Goal: Task Accomplishment & Management: Complete application form

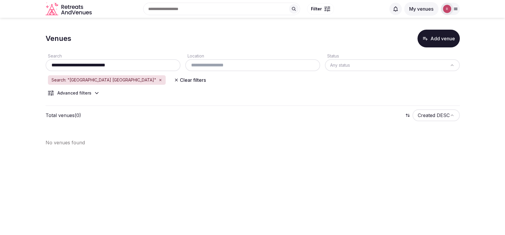
type input "**********"
drag, startPoint x: 125, startPoint y: 61, endPoint x: 43, endPoint y: 63, distance: 82.0
click at [43, 63] on section "**********" at bounding box center [252, 85] width 505 height 135
click at [430, 33] on button "Add venue" at bounding box center [438, 39] width 42 height 18
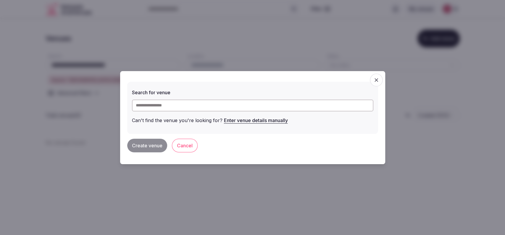
click at [161, 105] on input "text" at bounding box center [252, 105] width 241 height 12
paste input "**********"
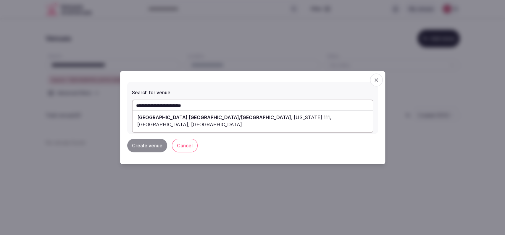
type input "**********"
click at [373, 77] on span "button" at bounding box center [376, 79] width 13 height 13
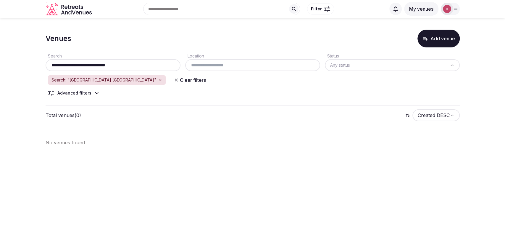
click at [159, 80] on icon "button" at bounding box center [161, 80] width 4 height 4
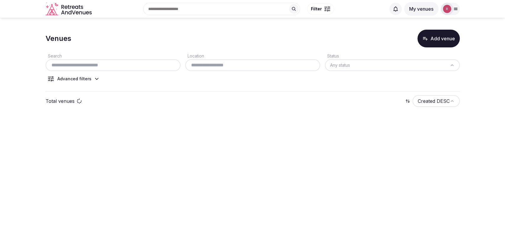
click at [441, 42] on button "Add venue" at bounding box center [438, 39] width 42 height 18
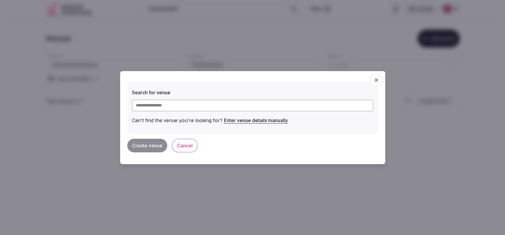
click at [270, 105] on input "text" at bounding box center [252, 105] width 241 height 12
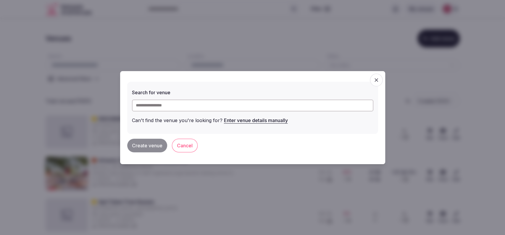
paste input "**********"
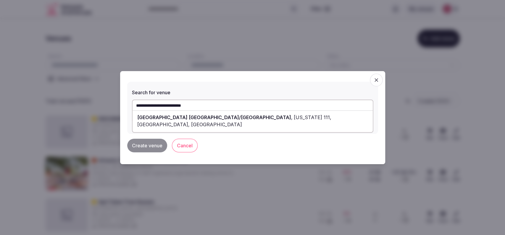
click at [202, 116] on span "Hilton Garden Inn Palm Springs/Rancho Mirage" at bounding box center [214, 117] width 154 height 6
type input "**********"
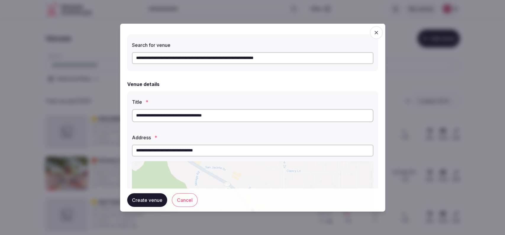
drag, startPoint x: 198, startPoint y: 117, endPoint x: 242, endPoint y: 119, distance: 44.7
click at [242, 119] on input "**********" at bounding box center [252, 115] width 241 height 13
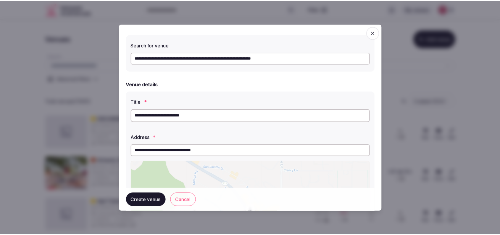
scroll to position [149, 0]
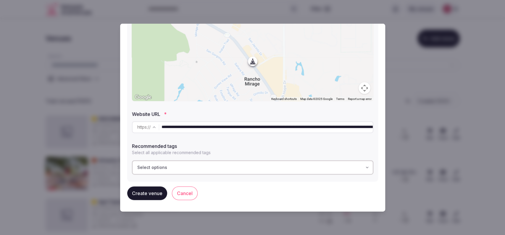
type input "**********"
click at [137, 191] on button "Create venue" at bounding box center [147, 193] width 40 height 14
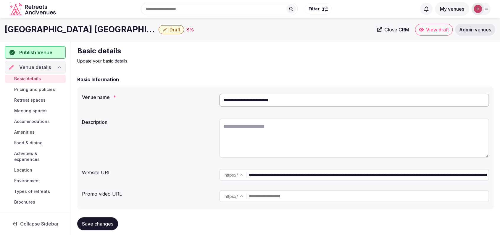
click at [315, 129] on textarea at bounding box center [354, 137] width 270 height 39
click at [273, 101] on input "**********" at bounding box center [354, 99] width 270 height 13
click at [222, 63] on p "Update your basic details" at bounding box center [176, 61] width 199 height 6
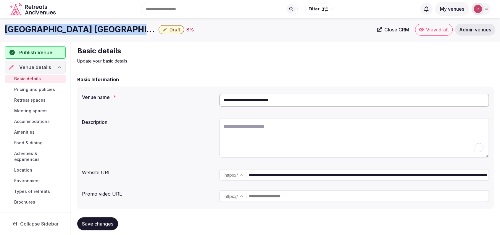
drag, startPoint x: 127, startPoint y: 29, endPoint x: 41, endPoint y: 4, distance: 89.2
click at [0, 32] on div "Hilton Garden Inn Palm Springs Draft 8 % Close CRM View draft Admin venues" at bounding box center [250, 30] width 500 height 12
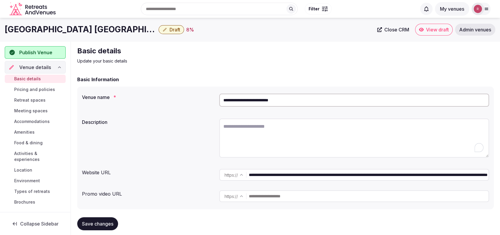
click at [244, 135] on textarea "To enrich screen reader interactions, please activate Accessibility in Grammarl…" at bounding box center [354, 137] width 270 height 39
paste textarea "**********"
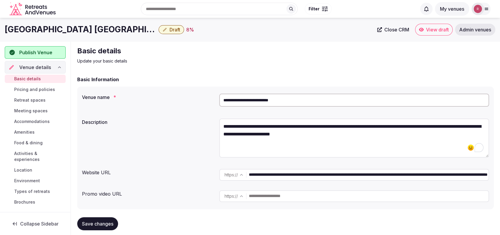
click at [274, 127] on textarea "**********" at bounding box center [354, 137] width 270 height 39
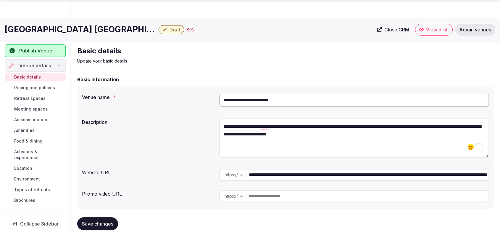
scroll to position [205, 0]
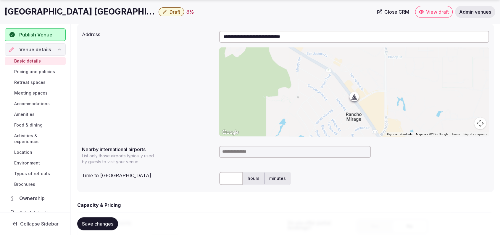
type textarea "**********"
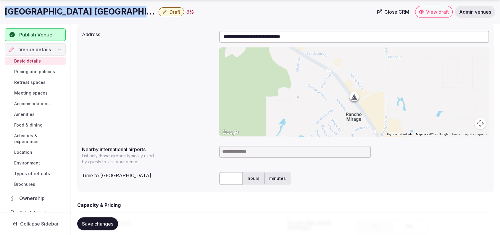
drag, startPoint x: 128, startPoint y: 10, endPoint x: 0, endPoint y: 12, distance: 128.4
click at [0, 12] on div "Hilton Garden Inn Palm Springs Draft 8 % Close CRM View draft Admin venues" at bounding box center [250, 12] width 500 height 12
copy h1 "Hilton Garden Inn Palm Springs"
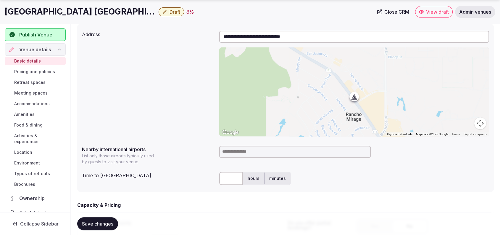
click at [271, 151] on input at bounding box center [294, 152] width 151 height 12
type input "***"
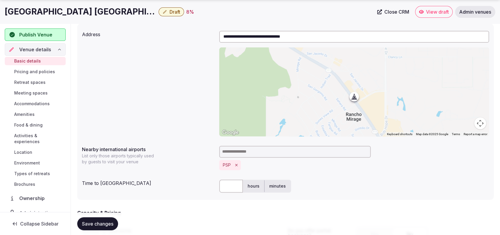
click at [227, 179] on div "hours minutes" at bounding box center [354, 186] width 270 height 18
click at [228, 184] on input "text" at bounding box center [231, 185] width 24 height 13
type input "**"
click at [199, 115] on div "**********" at bounding box center [285, 83] width 407 height 110
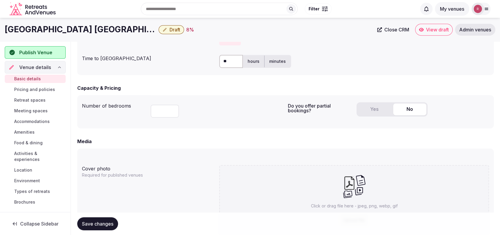
scroll to position [296, 0]
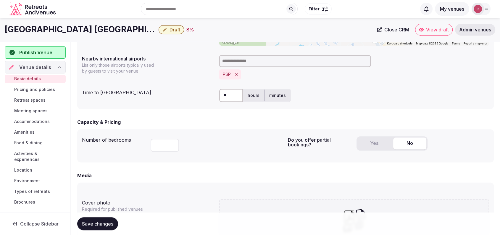
click at [155, 149] on input "number" at bounding box center [165, 144] width 28 height 13
type input "***"
click at [214, 163] on form "**********" at bounding box center [285, 84] width 417 height 609
click at [374, 149] on div "Yes No" at bounding box center [392, 143] width 71 height 14
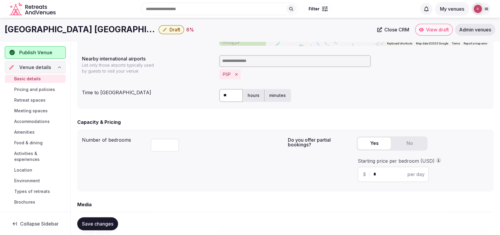
click at [374, 144] on button "Yes" at bounding box center [374, 143] width 33 height 12
click at [382, 174] on input "*" at bounding box center [398, 173] width 50 height 7
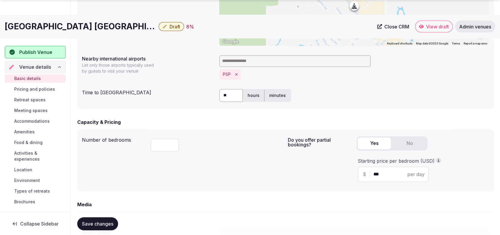
scroll to position [483, 0]
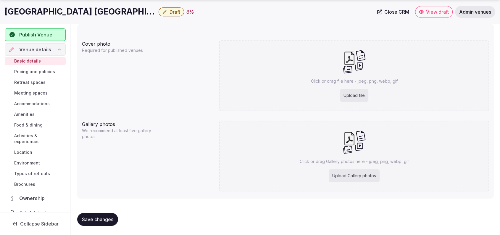
type input "***"
click at [93, 221] on span "Save changes" at bounding box center [97, 219] width 31 height 6
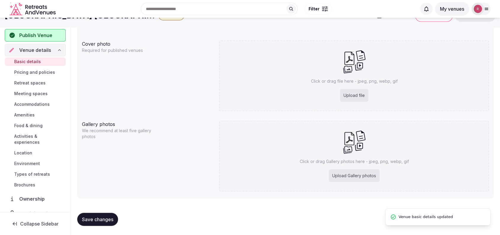
scroll to position [0, 0]
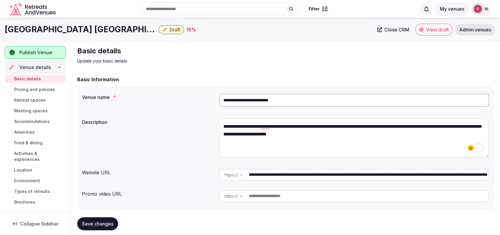
click at [455, 50] on div "Basic details Update your basic details" at bounding box center [285, 55] width 417 height 18
click at [472, 57] on div "Basic details Update your basic details" at bounding box center [285, 55] width 417 height 18
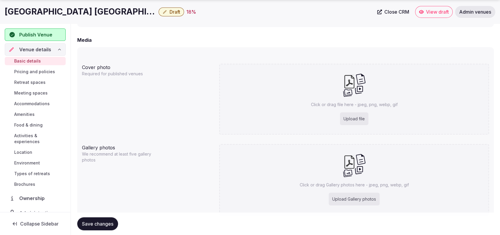
scroll to position [483, 0]
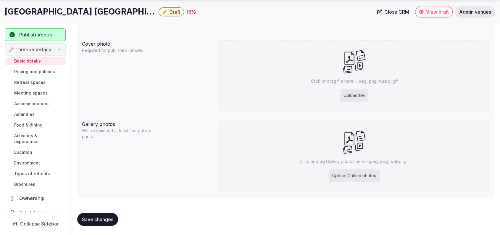
click at [360, 93] on div "Upload file" at bounding box center [354, 95] width 28 height 13
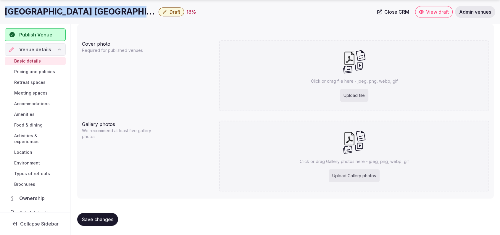
drag, startPoint x: 129, startPoint y: 11, endPoint x: 5, endPoint y: 21, distance: 124.4
click at [5, 21] on div "Hilton Garden Inn Palm Springs Draft 18 % Close CRM View draft Admin venues" at bounding box center [250, 12] width 500 height 24
copy h1 "Hilton Garden Inn Palm Springs"
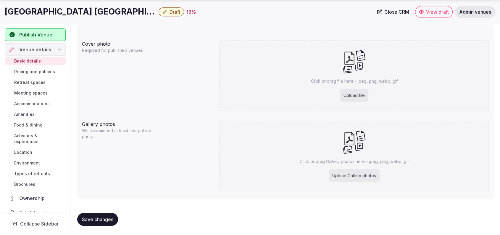
click at [352, 96] on div "Upload file" at bounding box center [354, 95] width 28 height 13
type input "**********"
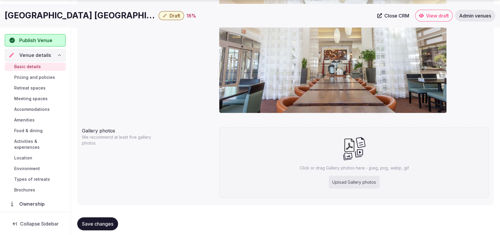
scroll to position [545, 0]
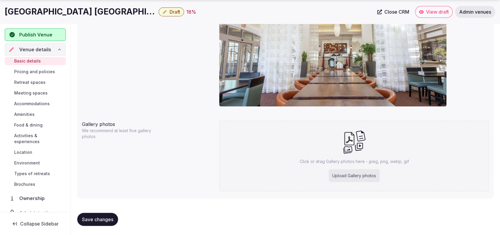
click at [346, 180] on div "Upload Gallery photos" at bounding box center [354, 175] width 51 height 13
type input "**********"
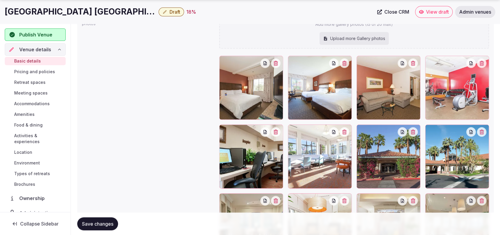
scroll to position [793, 0]
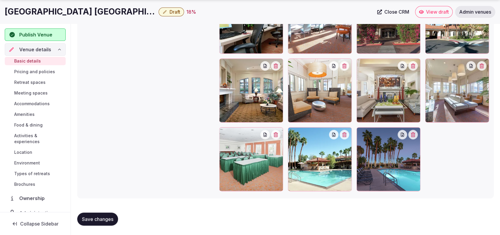
click at [99, 213] on button "Save changes" at bounding box center [97, 218] width 41 height 13
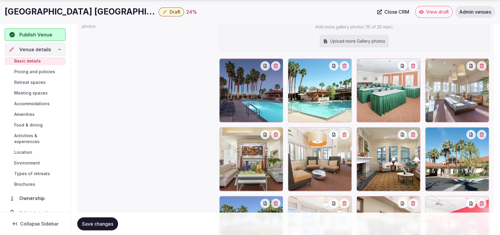
scroll to position [667, 0]
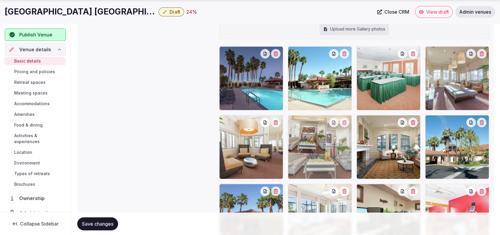
drag, startPoint x: 252, startPoint y: 164, endPoint x: 307, endPoint y: 172, distance: 55.3
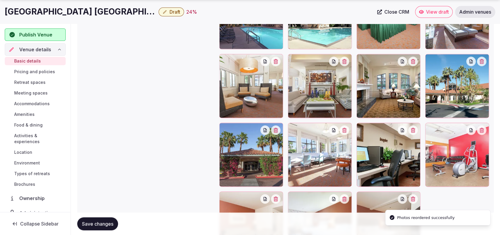
scroll to position [741, 0]
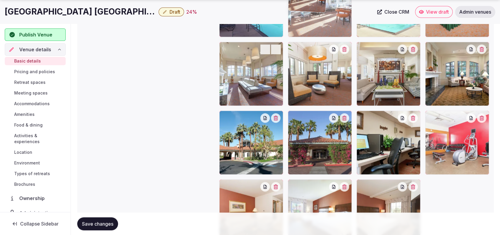
drag, startPoint x: 327, startPoint y: 146, endPoint x: 328, endPoint y: 45, distance: 100.6
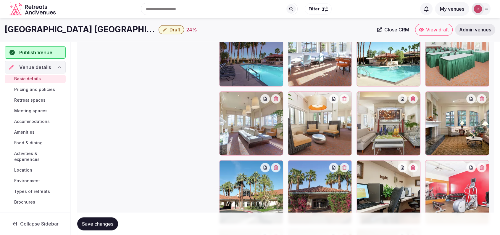
scroll to position [665, 0]
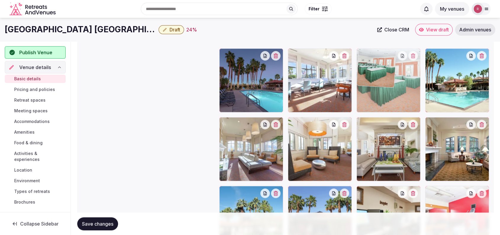
drag, startPoint x: 466, startPoint y: 103, endPoint x: 421, endPoint y: 101, distance: 45.0
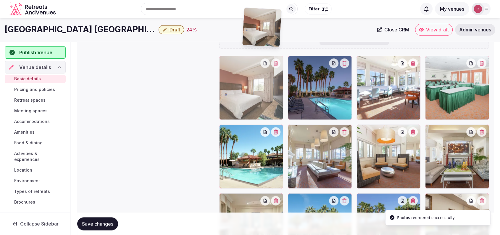
scroll to position [657, 0]
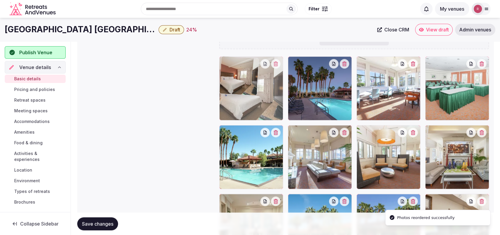
drag, startPoint x: 392, startPoint y: 175, endPoint x: 282, endPoint y: 103, distance: 132.1
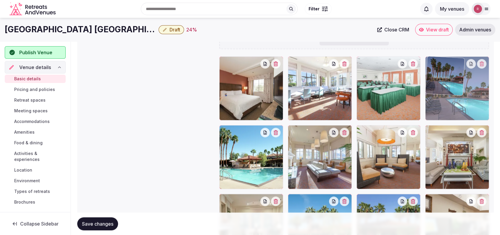
drag, startPoint x: 321, startPoint y: 103, endPoint x: 446, endPoint y: 111, distance: 125.1
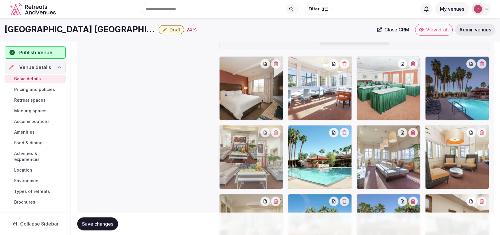
drag, startPoint x: 447, startPoint y: 154, endPoint x: 246, endPoint y: 173, distance: 202.0
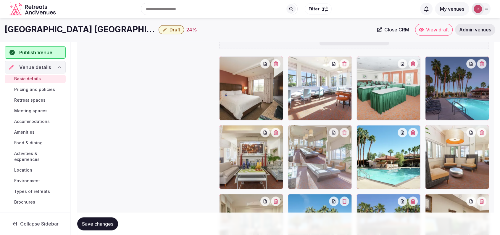
drag, startPoint x: 376, startPoint y: 159, endPoint x: 329, endPoint y: 161, distance: 47.4
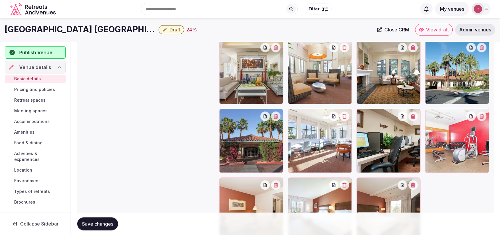
scroll to position [785, 0]
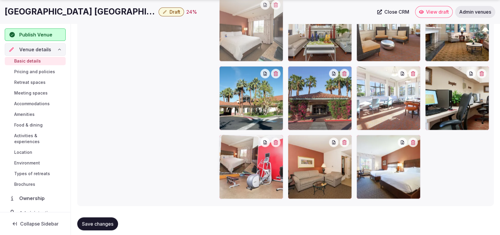
drag, startPoint x: 350, startPoint y: 136, endPoint x: 278, endPoint y: 66, distance: 100.6
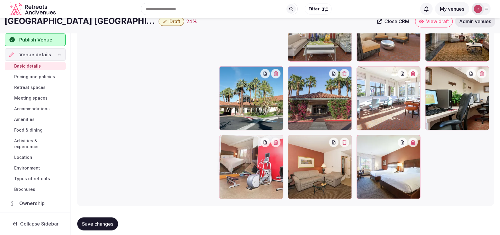
scroll to position [648, 0]
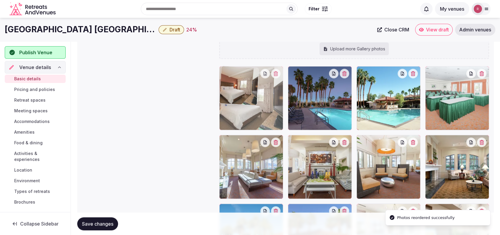
drag, startPoint x: 269, startPoint y: 159, endPoint x: 268, endPoint y: 111, distance: 48.2
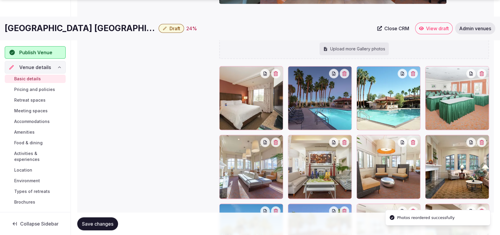
scroll to position [691, 0]
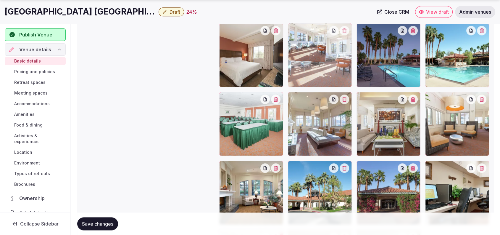
drag, startPoint x: 397, startPoint y: 176, endPoint x: 340, endPoint y: 65, distance: 125.0
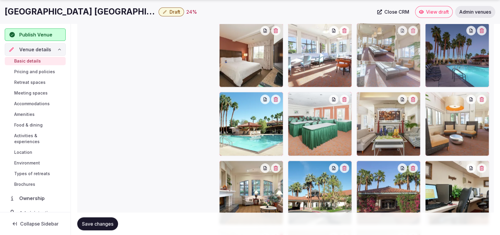
drag, startPoint x: 324, startPoint y: 115, endPoint x: 391, endPoint y: 75, distance: 78.6
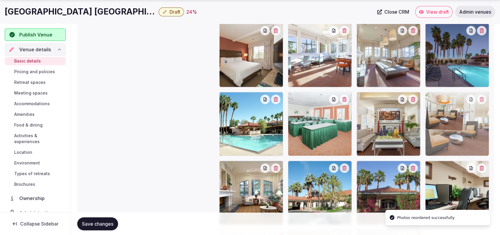
drag, startPoint x: 443, startPoint y: 108, endPoint x: 452, endPoint y: 108, distance: 8.9
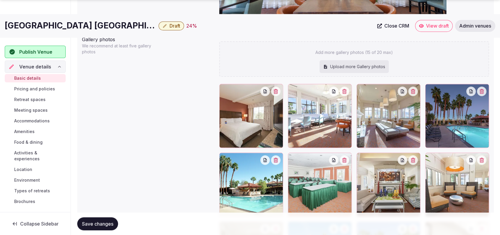
scroll to position [641, 0]
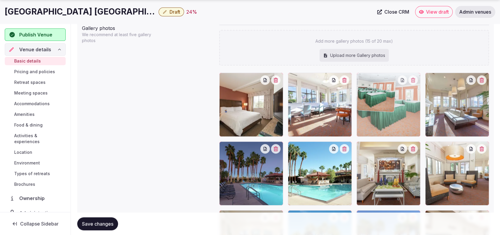
drag, startPoint x: 328, startPoint y: 178, endPoint x: 377, endPoint y: 136, distance: 65.0
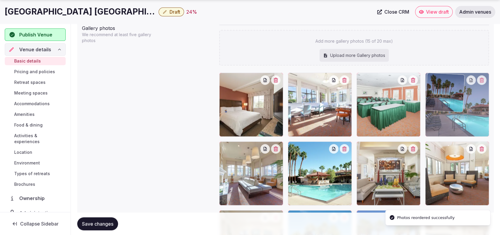
drag, startPoint x: 258, startPoint y: 183, endPoint x: 455, endPoint y: 132, distance: 203.2
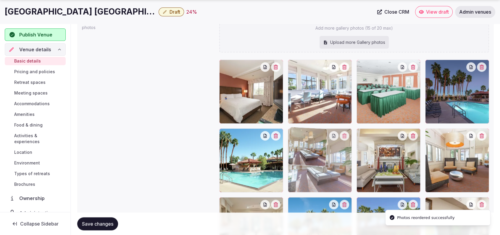
drag, startPoint x: 261, startPoint y: 190, endPoint x: 315, endPoint y: 190, distance: 53.6
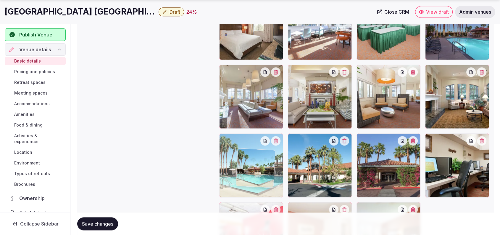
scroll to position [750, 0]
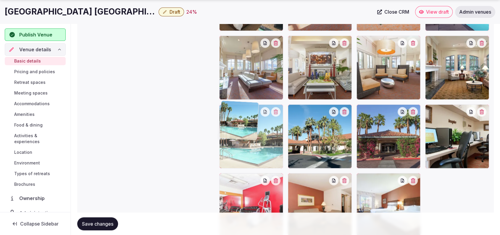
drag, startPoint x: 248, startPoint y: 135, endPoint x: 265, endPoint y: 204, distance: 71.9
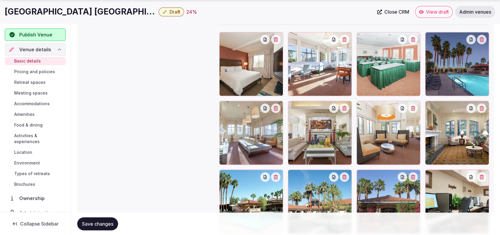
scroll to position [699, 0]
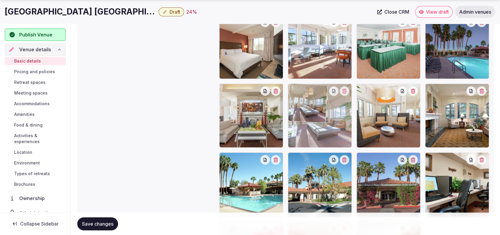
drag, startPoint x: 245, startPoint y: 115, endPoint x: 301, endPoint y: 128, distance: 57.9
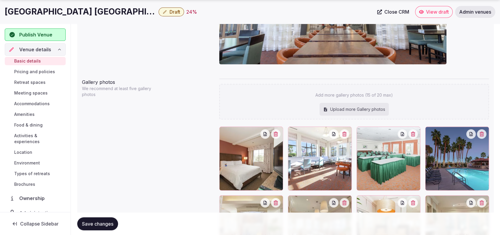
scroll to position [793, 0]
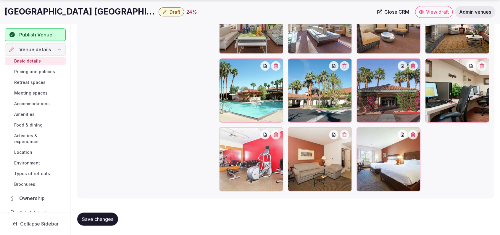
click at [22, 80] on span "Retreat spaces" at bounding box center [29, 82] width 31 height 6
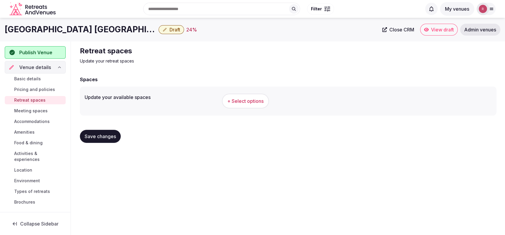
click at [236, 101] on span "+ Select options" at bounding box center [245, 101] width 36 height 7
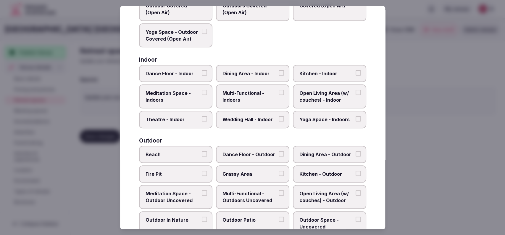
scroll to position [73, 0]
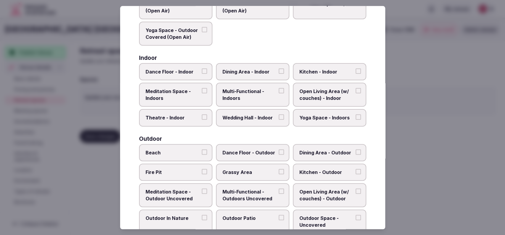
click at [253, 74] on span "Dining Area - Indoor" at bounding box center [249, 71] width 54 height 7
click at [279, 74] on button "Dining Area - Indoor" at bounding box center [281, 70] width 5 height 5
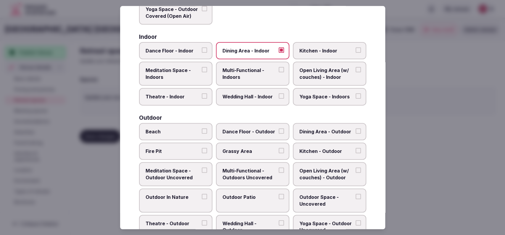
scroll to position [95, 0]
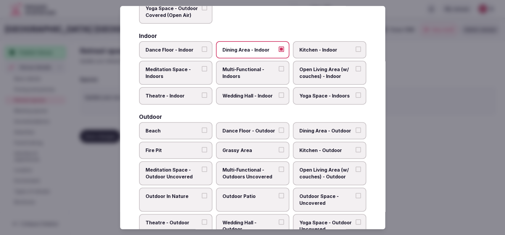
click at [326, 74] on span "Open Living Area (w/ couches) - Indoor" at bounding box center [326, 72] width 54 height 13
click at [356, 72] on button "Open Living Area (w/ couches) - Indoor" at bounding box center [358, 68] width 5 height 5
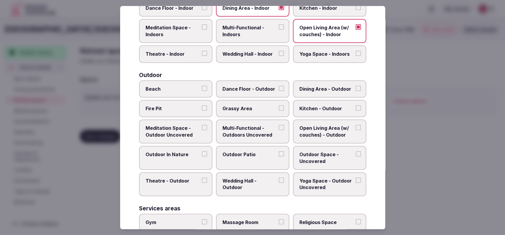
scroll to position [151, 0]
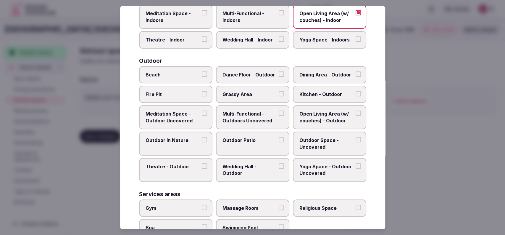
click at [265, 97] on label "Grassy Area" at bounding box center [252, 94] width 73 height 17
click at [279, 96] on button "Grassy Area" at bounding box center [281, 93] width 5 height 5
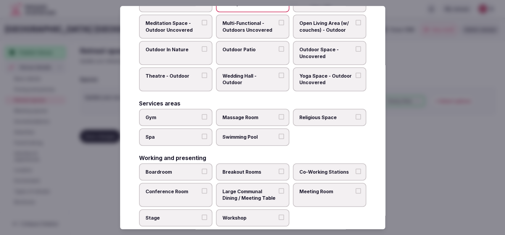
scroll to position [243, 0]
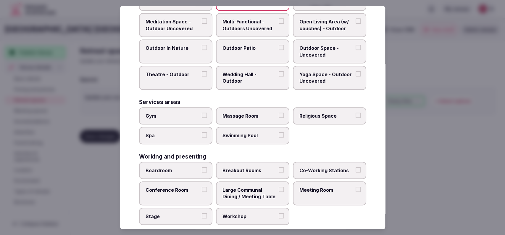
click at [252, 128] on label "Swimming Pool" at bounding box center [252, 135] width 73 height 17
click at [279, 132] on button "Swimming Pool" at bounding box center [281, 134] width 5 height 5
click at [177, 110] on label "Gym" at bounding box center [175, 115] width 73 height 17
click at [202, 112] on button "Gym" at bounding box center [204, 114] width 5 height 5
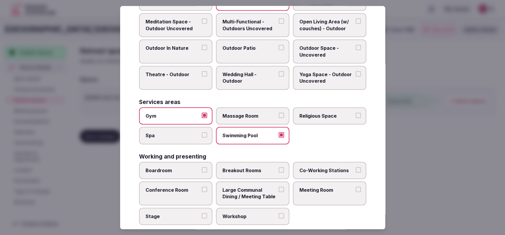
scroll to position [251, 0]
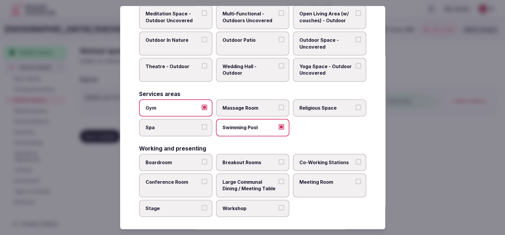
click at [313, 178] on span "Meeting Room" at bounding box center [326, 181] width 54 height 7
click at [356, 178] on button "Meeting Room" at bounding box center [358, 180] width 5 height 5
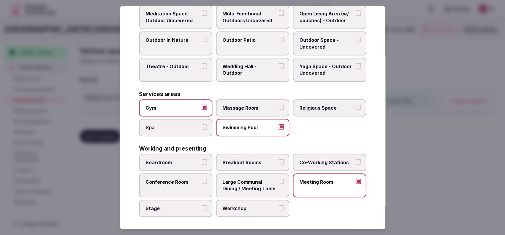
click at [318, 161] on span "Co-Working Stations" at bounding box center [326, 162] width 54 height 7
click at [356, 161] on button "Co-Working Stations" at bounding box center [358, 161] width 5 height 5
click at [188, 161] on span "Boardroom" at bounding box center [173, 162] width 54 height 7
click at [202, 161] on button "Boardroom" at bounding box center [204, 161] width 5 height 5
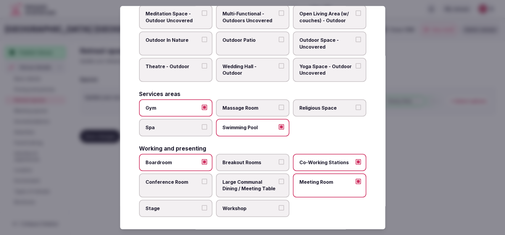
click at [228, 180] on span "Large Communal Dining / Meeting Table" at bounding box center [249, 184] width 54 height 13
click at [279, 180] on button "Large Communal Dining / Meeting Table" at bounding box center [281, 180] width 5 height 5
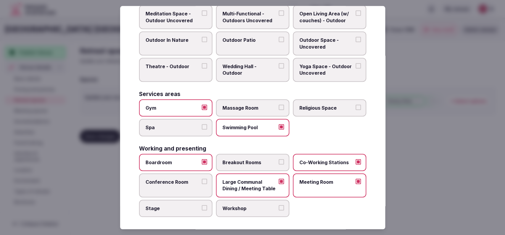
click at [223, 179] on span "Large Communal Dining / Meeting Table" at bounding box center [249, 184] width 54 height 13
click at [279, 179] on button "Large Communal Dining / Meeting Table" at bounding box center [281, 180] width 5 height 5
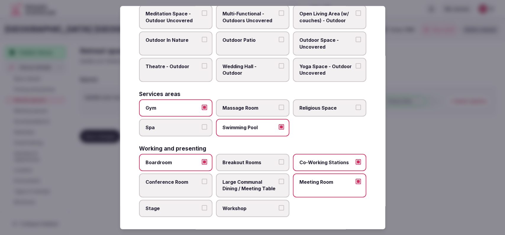
click at [184, 175] on label "Conference Room" at bounding box center [175, 185] width 73 height 24
click at [202, 178] on button "Conference Room" at bounding box center [204, 180] width 5 height 5
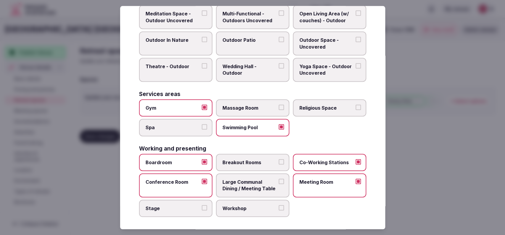
click at [441, 97] on div at bounding box center [252, 117] width 505 height 235
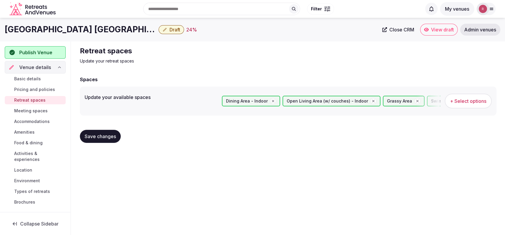
click at [96, 132] on button "Save changes" at bounding box center [100, 136] width 41 height 13
click at [458, 102] on span "+ Select options" at bounding box center [468, 101] width 36 height 7
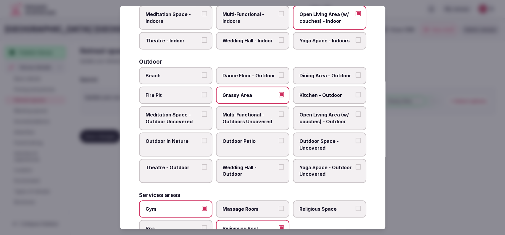
scroll to position [172, 0]
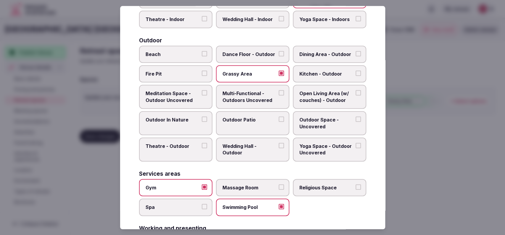
click at [251, 214] on div "Covered outdoor spaces Meditation Space - Outdoor Covered (Open Air) Multi-Func…" at bounding box center [252, 90] width 227 height 414
click at [253, 206] on span "Swimming Pool" at bounding box center [249, 207] width 54 height 7
click at [279, 206] on button "Swimming Pool" at bounding box center [281, 206] width 5 height 5
click at [180, 188] on span "Gym" at bounding box center [173, 187] width 54 height 7
click at [202, 188] on button "Gym" at bounding box center [204, 186] width 5 height 5
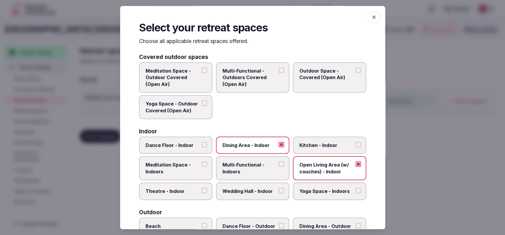
scroll to position [195, 0]
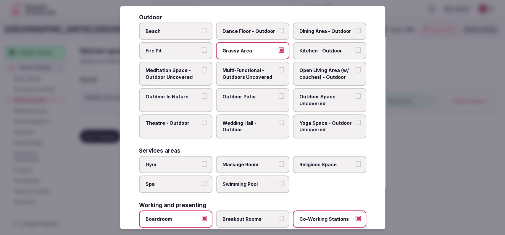
click at [425, 136] on div at bounding box center [252, 117] width 505 height 235
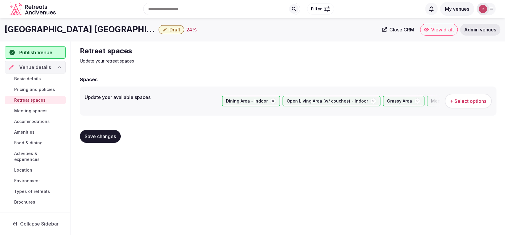
click at [112, 138] on span "Save changes" at bounding box center [100, 136] width 31 height 6
click at [25, 111] on span "Meeting spaces" at bounding box center [30, 111] width 33 height 6
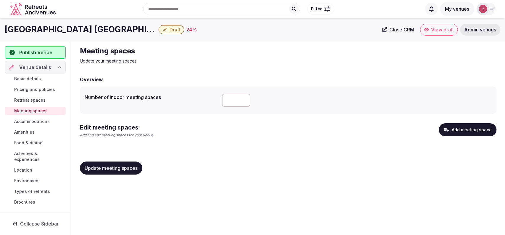
click at [229, 100] on input "number" at bounding box center [236, 99] width 28 height 13
type input "*"
click at [97, 167] on span "Update meeting spaces" at bounding box center [111, 168] width 53 height 6
click at [468, 130] on button "Add meeting space" at bounding box center [468, 129] width 58 height 13
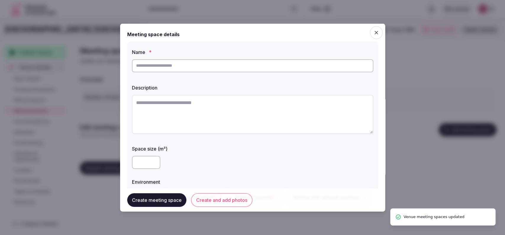
click at [208, 62] on input "text" at bounding box center [252, 65] width 241 height 13
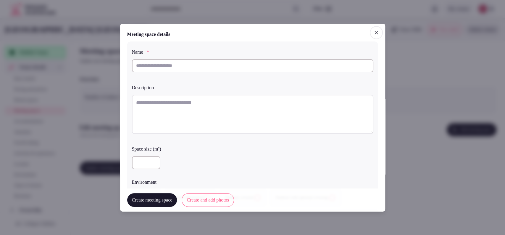
paste input "**********"
type input "**********"
click at [174, 101] on textarea at bounding box center [252, 113] width 241 height 39
click at [167, 61] on input "**********" at bounding box center [252, 65] width 241 height 13
click at [208, 100] on textarea "To enrich screen reader interactions, please activate Accessibility in Grammarl…" at bounding box center [252, 113] width 241 height 39
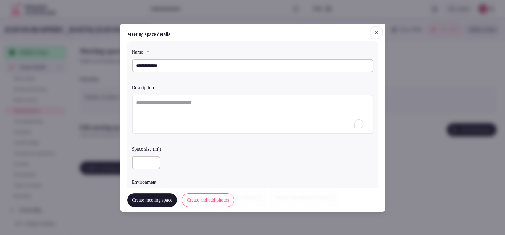
paste textarea "**********"
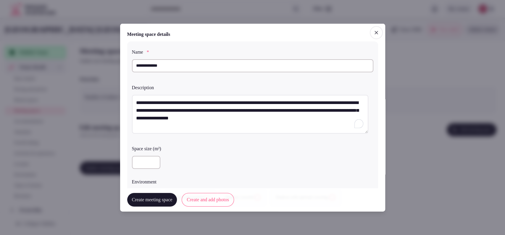
type textarea "**********"
type input "***"
click at [154, 159] on input "***" at bounding box center [146, 162] width 28 height 13
type input "***"
click at [173, 154] on div "***" at bounding box center [252, 162] width 241 height 18
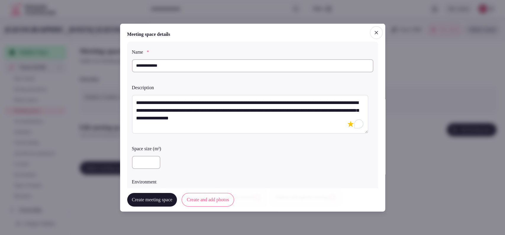
scroll to position [164, 0]
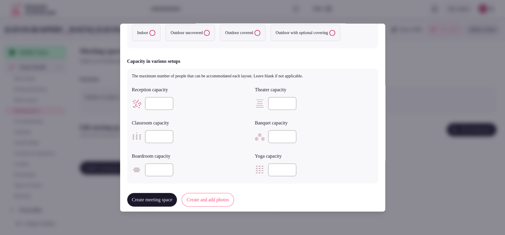
click at [152, 104] on input "number" at bounding box center [159, 103] width 28 height 13
type input "***"
click at [271, 134] on input "number" at bounding box center [282, 136] width 28 height 13
type input "***"
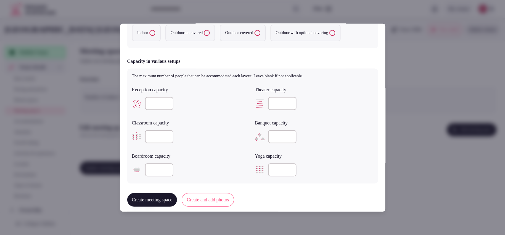
click at [157, 134] on input "number" at bounding box center [159, 136] width 28 height 13
click at [269, 100] on input "number" at bounding box center [282, 103] width 28 height 13
type input "***"
click at [153, 172] on input "number" at bounding box center [159, 169] width 28 height 13
type input "***"
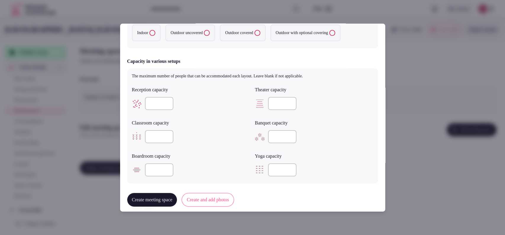
click at [149, 33] on label "Indoor" at bounding box center [146, 33] width 29 height 17
click at [149, 33] on button "Indoor" at bounding box center [152, 33] width 6 height 6
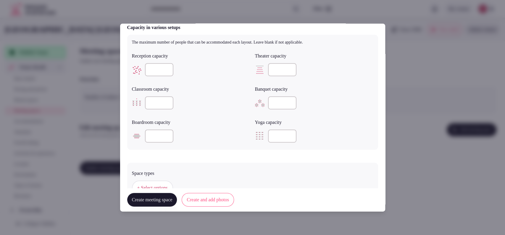
scroll to position [310, 0]
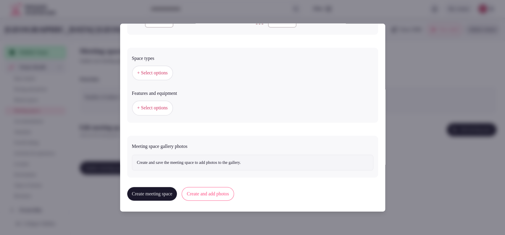
click at [156, 71] on span "+ Select options" at bounding box center [152, 73] width 30 height 7
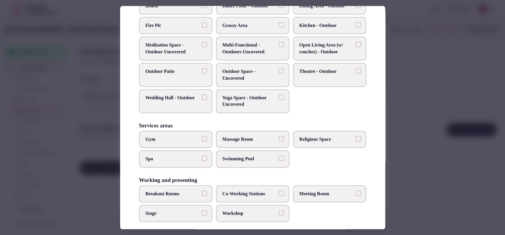
scroll to position [225, 0]
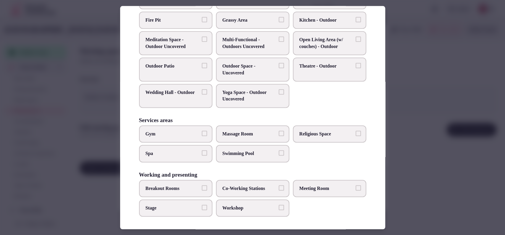
click at [313, 189] on span "Meeting Room" at bounding box center [326, 188] width 54 height 7
click at [356, 189] on button "Meeting Room" at bounding box center [358, 187] width 5 height 5
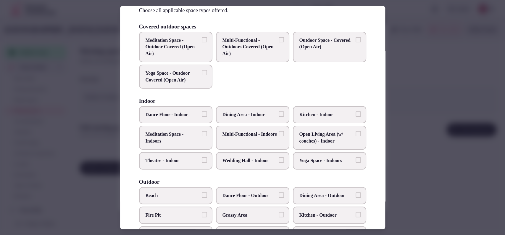
click at [250, 134] on span "Multi-Functional - Indoors" at bounding box center [249, 134] width 54 height 7
click at [279, 134] on button "Multi-Functional - Indoors" at bounding box center [281, 133] width 5 height 5
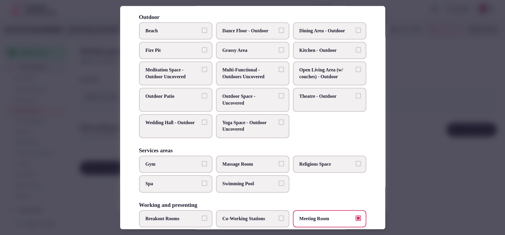
scroll to position [225, 0]
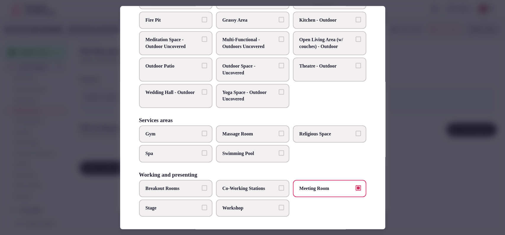
click at [258, 206] on span "Workshop" at bounding box center [249, 207] width 54 height 7
click at [279, 206] on button "Workshop" at bounding box center [281, 206] width 5 height 5
click at [405, 171] on div at bounding box center [252, 117] width 505 height 235
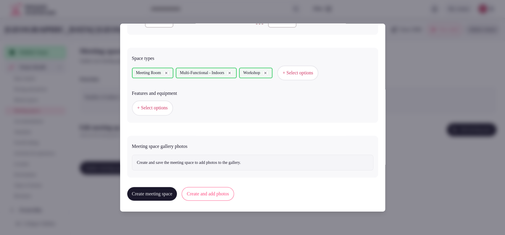
click at [163, 112] on button "+ Select options" at bounding box center [152, 107] width 41 height 15
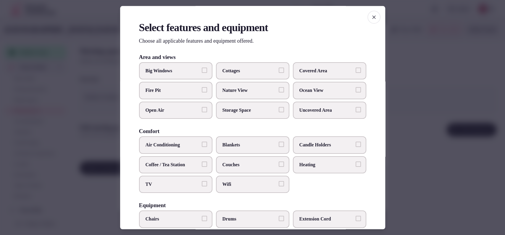
click at [300, 72] on span "Covered Area" at bounding box center [326, 70] width 54 height 7
click at [356, 72] on button "Covered Area" at bounding box center [358, 69] width 5 height 5
click at [190, 72] on span "Big Windows" at bounding box center [173, 70] width 54 height 7
click at [202, 72] on button "Big Windows" at bounding box center [204, 69] width 5 height 5
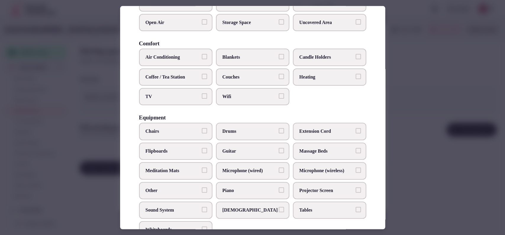
scroll to position [104, 0]
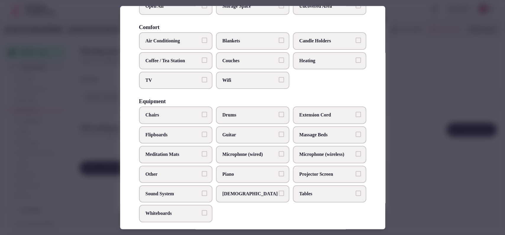
click at [275, 84] on label "Wifi" at bounding box center [252, 80] width 73 height 17
click at [279, 82] on button "Wifi" at bounding box center [281, 79] width 5 height 5
click at [181, 188] on label "Sound System" at bounding box center [175, 193] width 73 height 17
click at [202, 190] on button "Sound System" at bounding box center [204, 192] width 5 height 5
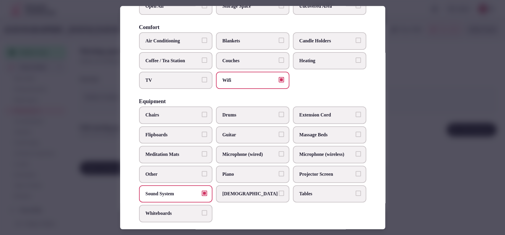
click at [293, 167] on label "Projector Screen" at bounding box center [329, 173] width 73 height 17
click at [356, 171] on button "Projector Screen" at bounding box center [358, 173] width 5 height 5
click at [166, 112] on span "Chairs" at bounding box center [173, 115] width 54 height 7
click at [202, 112] on button "Chairs" at bounding box center [204, 114] width 5 height 5
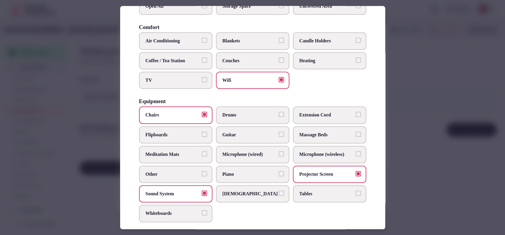
scroll to position [183, 0]
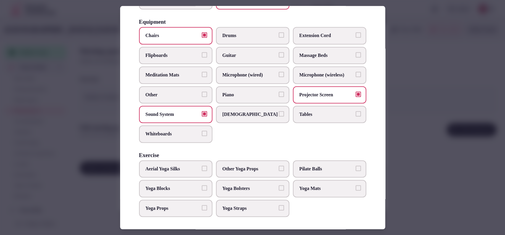
click at [304, 119] on label "Tables" at bounding box center [329, 114] width 73 height 17
click at [356, 116] on button "Tables" at bounding box center [358, 113] width 5 height 5
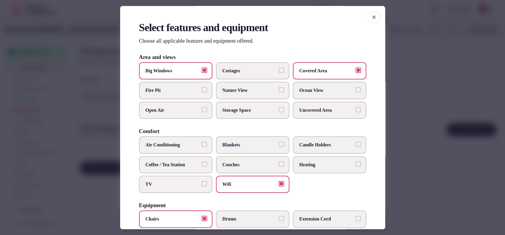
click at [190, 151] on label "Air Conditioning" at bounding box center [175, 144] width 73 height 17
click at [202, 147] on button "Air Conditioning" at bounding box center [204, 144] width 5 height 5
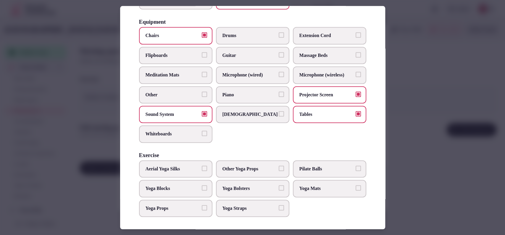
click at [439, 100] on div at bounding box center [252, 117] width 505 height 235
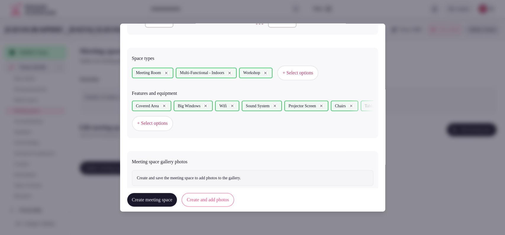
scroll to position [326, 0]
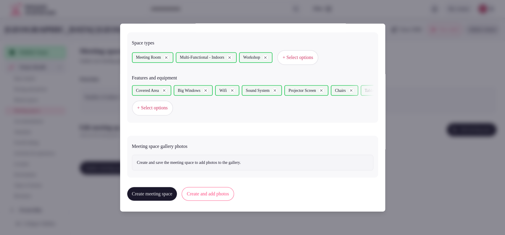
click at [224, 187] on button "Create and add photos" at bounding box center [208, 194] width 52 height 14
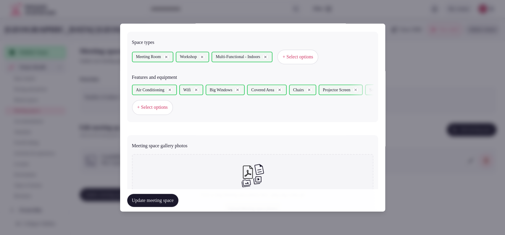
scroll to position [383, 0]
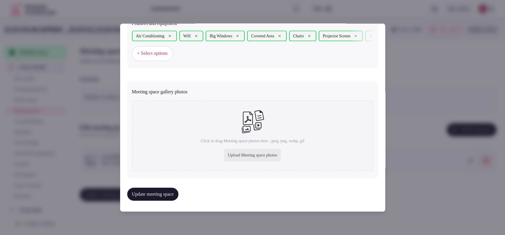
click at [240, 149] on div "Upload Meeting space photos" at bounding box center [252, 155] width 57 height 13
type input "**********"
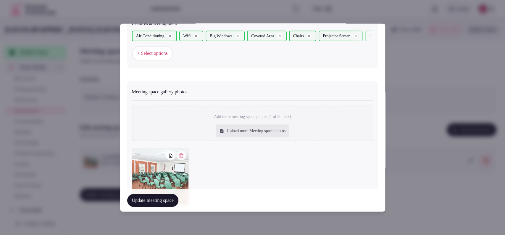
click at [174, 200] on button "Update meeting space" at bounding box center [152, 199] width 51 height 13
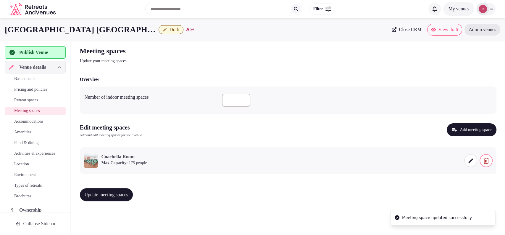
click at [133, 190] on button "Update meeting spaces" at bounding box center [106, 194] width 53 height 13
click at [27, 123] on span "Accommodations" at bounding box center [28, 121] width 29 height 6
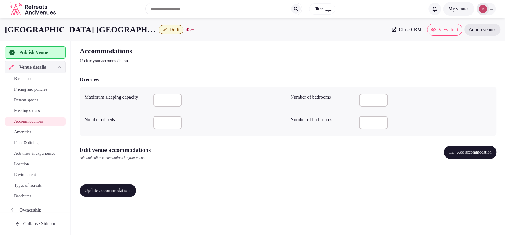
click at [453, 152] on button "Add accommodation" at bounding box center [470, 152] width 52 height 13
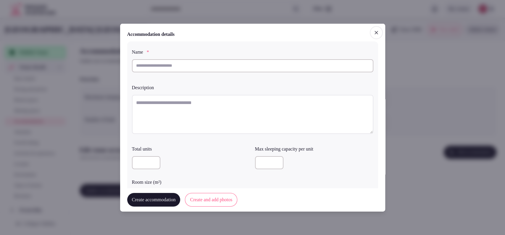
click at [221, 70] on input "text" at bounding box center [252, 65] width 241 height 13
click at [180, 115] on textarea "To enrich screen reader interactions, please activate Accessibility in Grammarl…" at bounding box center [252, 113] width 241 height 39
paste textarea "**********"
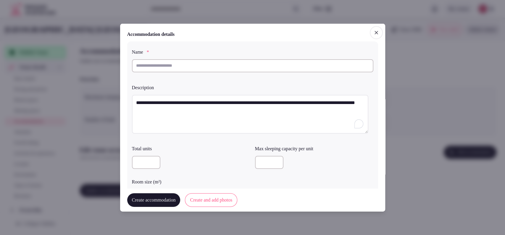
type textarea "**********"
click at [191, 69] on input "text" at bounding box center [252, 65] width 241 height 13
type input "**********"
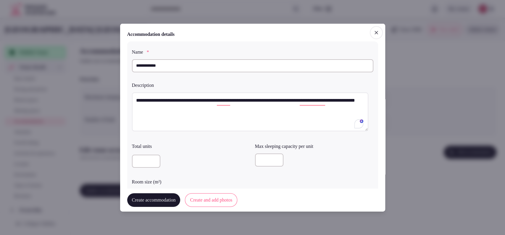
click at [256, 157] on input "number" at bounding box center [269, 159] width 28 height 13
type input "*"
click at [208, 150] on div "Total units" at bounding box center [191, 155] width 118 height 31
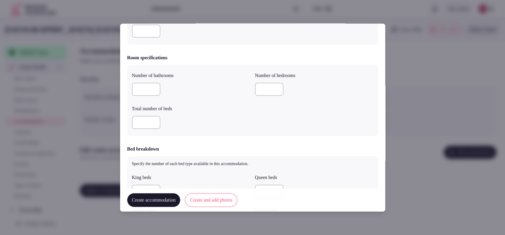
click at [135, 88] on input "number" at bounding box center [146, 89] width 28 height 13
type input "*"
click at [136, 114] on div at bounding box center [191, 122] width 118 height 18
click at [266, 86] on input "number" at bounding box center [269, 89] width 28 height 13
type input "*"
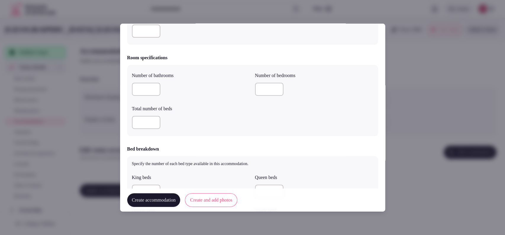
click at [137, 118] on input "number" at bounding box center [146, 122] width 28 height 13
type input "*"
click at [207, 125] on div "*" at bounding box center [191, 122] width 118 height 13
click at [145, 185] on input "number" at bounding box center [146, 190] width 28 height 13
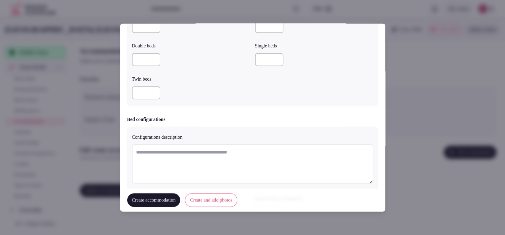
scroll to position [493, 0]
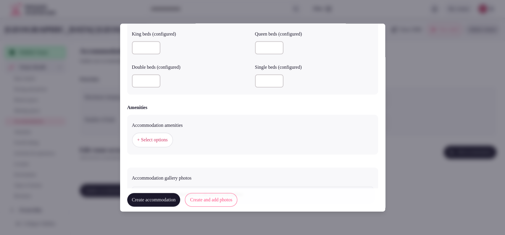
type input "*"
click at [173, 136] on button "+ Select options" at bounding box center [152, 140] width 41 height 15
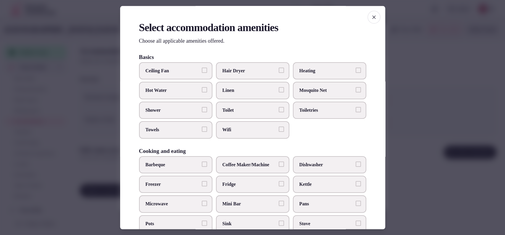
click at [188, 112] on span "Shower" at bounding box center [173, 110] width 54 height 7
click at [202, 112] on button "Shower" at bounding box center [204, 109] width 5 height 5
click at [185, 125] on label "Towels" at bounding box center [175, 129] width 73 height 17
click at [202, 127] on button "Towels" at bounding box center [204, 129] width 5 height 5
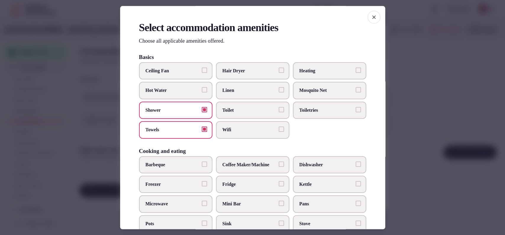
click at [233, 130] on span "Wifi" at bounding box center [249, 130] width 54 height 7
click at [279, 130] on button "Wifi" at bounding box center [281, 129] width 5 height 5
click at [307, 110] on span "Toiletries" at bounding box center [326, 110] width 54 height 7
click at [356, 110] on button "Toiletries" at bounding box center [358, 109] width 5 height 5
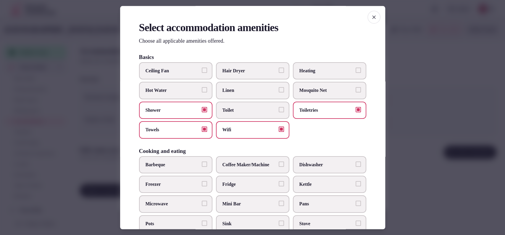
click at [264, 107] on span "Toilet" at bounding box center [249, 110] width 54 height 7
click at [279, 107] on button "Toilet" at bounding box center [281, 109] width 5 height 5
click at [222, 180] on label "Fridge" at bounding box center [252, 183] width 73 height 17
click at [279, 181] on button "Fridge" at bounding box center [281, 183] width 5 height 5
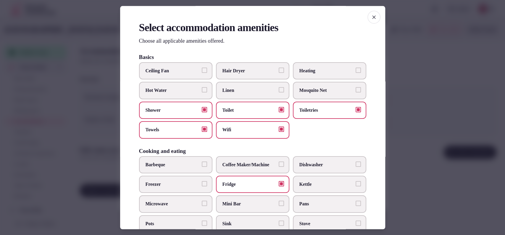
click at [267, 168] on label "Coffee Maker/Machine" at bounding box center [252, 164] width 73 height 17
click at [279, 167] on button "Coffee Maker/Machine" at bounding box center [281, 163] width 5 height 5
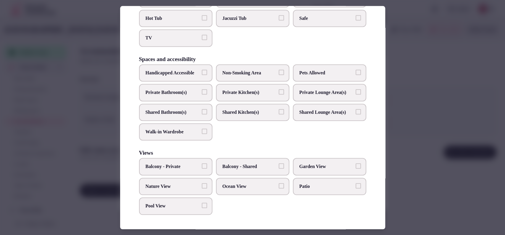
scroll to position [296, 0]
click at [177, 96] on div "Handicapped Accessible Non-Smoking Area Pets Allowed Private Bathroom(s) Privat…" at bounding box center [252, 102] width 227 height 76
click at [181, 86] on label "Private Bathroom(s)" at bounding box center [175, 92] width 73 height 17
click at [202, 89] on button "Private Bathroom(s)" at bounding box center [204, 91] width 5 height 5
click at [180, 35] on span "TV" at bounding box center [173, 38] width 54 height 7
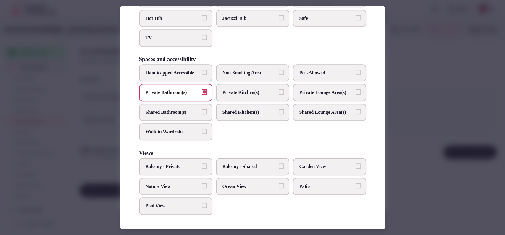
click at [202, 35] on button "TV" at bounding box center [204, 37] width 5 height 5
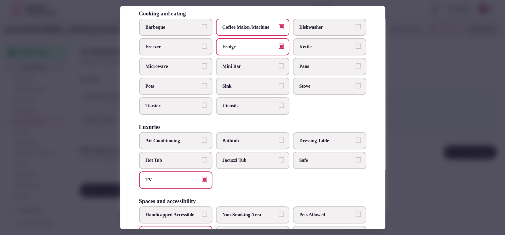
scroll to position [151, 0]
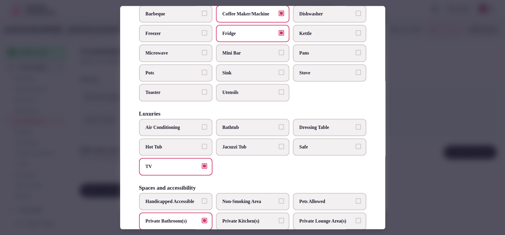
click at [311, 151] on label "Safe" at bounding box center [329, 146] width 73 height 17
click at [356, 149] on button "Safe" at bounding box center [358, 145] width 5 height 5
click at [193, 124] on span "Air Conditioning" at bounding box center [173, 127] width 54 height 7
click at [202, 124] on button "Air Conditioning" at bounding box center [204, 126] width 5 height 5
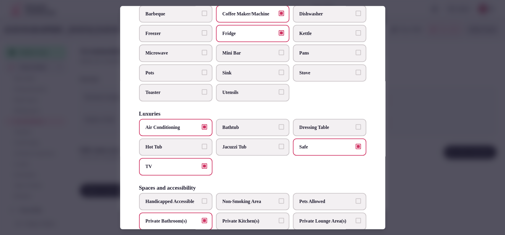
scroll to position [0, 0]
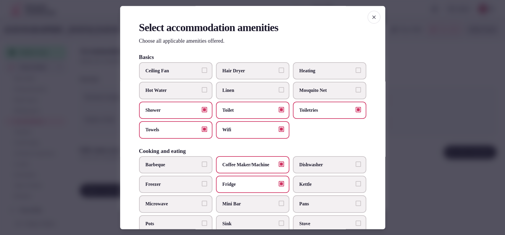
click at [317, 68] on span "Heating" at bounding box center [326, 70] width 54 height 7
click at [356, 68] on button "Heating" at bounding box center [358, 69] width 5 height 5
click at [251, 72] on span "Hair Dryer" at bounding box center [249, 70] width 54 height 7
click at [279, 72] on button "Hair Dryer" at bounding box center [281, 69] width 5 height 5
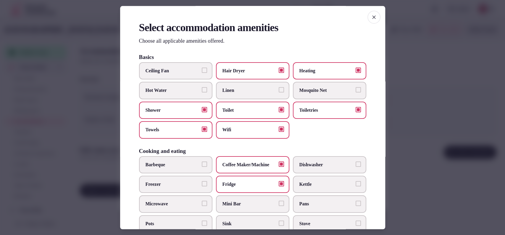
click at [182, 205] on span "Microwave" at bounding box center [173, 204] width 54 height 7
click at [202, 205] on button "Microwave" at bounding box center [204, 203] width 5 height 5
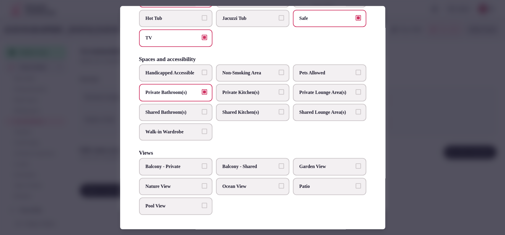
scroll to position [296, 0]
click at [427, 129] on div at bounding box center [252, 117] width 505 height 235
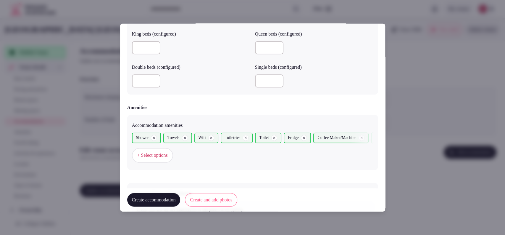
scroll to position [540, 0]
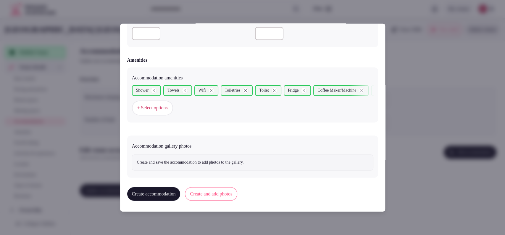
click at [211, 193] on button "Create and add photos" at bounding box center [211, 194] width 52 height 14
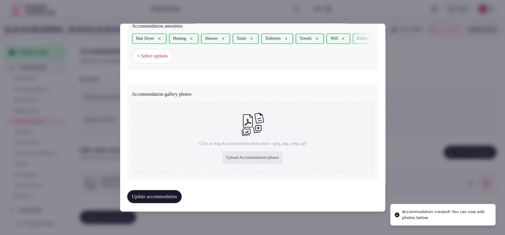
scroll to position [594, 0]
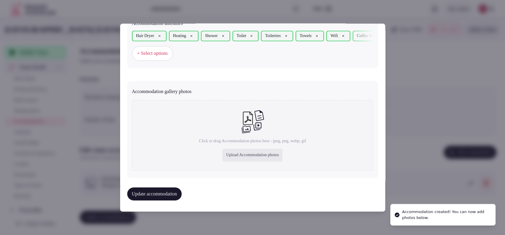
click at [251, 154] on div "Upload Accommodation photos" at bounding box center [252, 155] width 60 height 13
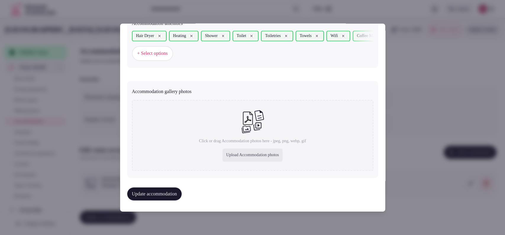
type input "**********"
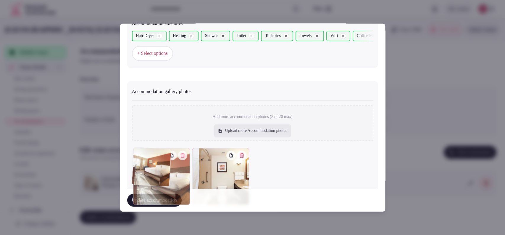
drag, startPoint x: 207, startPoint y: 170, endPoint x: 159, endPoint y: 170, distance: 47.9
click at [159, 170] on div at bounding box center [161, 176] width 57 height 57
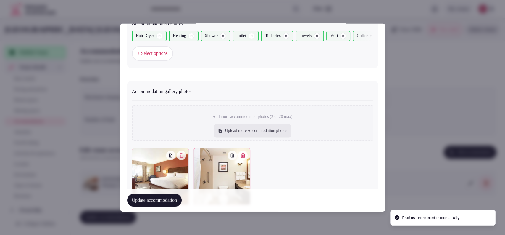
click at [151, 200] on button "Update accommodation" at bounding box center [154, 199] width 54 height 13
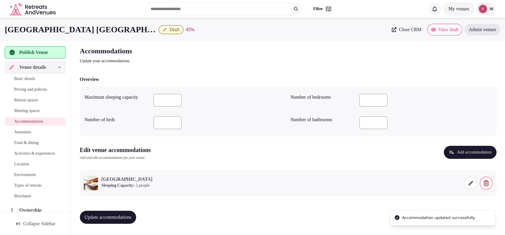
click at [127, 216] on span "Update accommodations" at bounding box center [108, 217] width 47 height 6
click at [26, 132] on span "Amenities" at bounding box center [22, 132] width 17 height 6
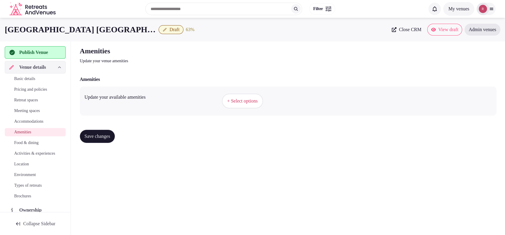
click at [244, 96] on button "+ Select options" at bounding box center [242, 100] width 41 height 15
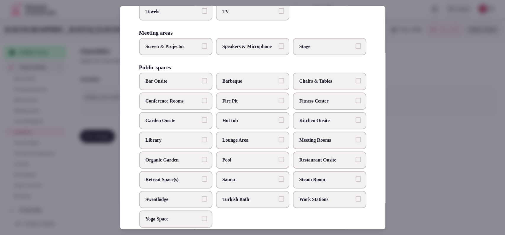
scroll to position [185, 0]
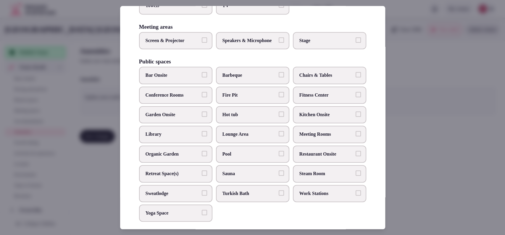
click at [301, 98] on span "Fitness Center" at bounding box center [326, 95] width 54 height 7
click at [356, 97] on button "Fitness Center" at bounding box center [358, 94] width 5 height 5
click at [302, 138] on span "Meeting Rooms" at bounding box center [326, 134] width 54 height 7
click at [356, 136] on button "Meeting Rooms" at bounding box center [358, 133] width 5 height 5
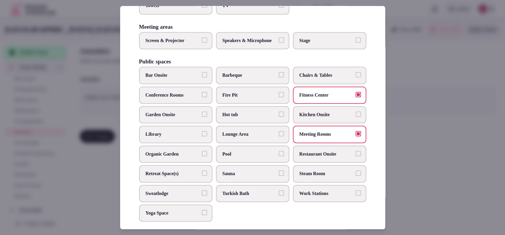
click at [303, 162] on label "Restaurant Onsite" at bounding box center [329, 153] width 73 height 17
click at [356, 156] on button "Restaurant Onsite" at bounding box center [358, 153] width 5 height 5
click at [299, 196] on span "Work Stations" at bounding box center [326, 193] width 54 height 7
click at [356, 195] on button "Work Stations" at bounding box center [358, 192] width 5 height 5
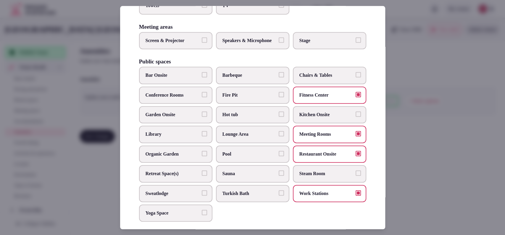
click at [186, 49] on label "Screen & Projector" at bounding box center [175, 40] width 73 height 17
click at [202, 43] on button "Screen & Projector" at bounding box center [204, 39] width 5 height 5
click at [261, 44] on span "Speakers & Microphone" at bounding box center [249, 40] width 54 height 7
click at [279, 43] on button "Speakers & Microphone" at bounding box center [281, 39] width 5 height 5
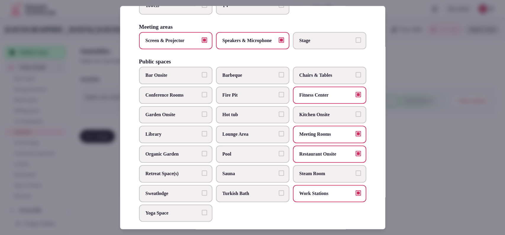
click at [169, 118] on span "Garden Onsite" at bounding box center [173, 114] width 54 height 7
click at [202, 117] on button "Garden Onsite" at bounding box center [204, 113] width 5 height 5
click at [222, 162] on label "Pool" at bounding box center [252, 153] width 73 height 17
click at [279, 156] on button "Pool" at bounding box center [281, 153] width 5 height 5
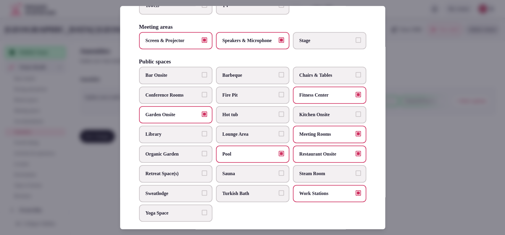
scroll to position [0, 0]
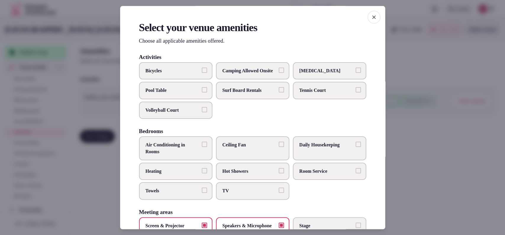
click at [198, 152] on span "Air Conditioning in Rooms" at bounding box center [173, 148] width 54 height 13
click at [202, 147] on button "Air Conditioning in Rooms" at bounding box center [204, 144] width 5 height 5
click at [312, 173] on label "Room Service" at bounding box center [329, 170] width 73 height 17
click at [356, 173] on button "Room Service" at bounding box center [358, 170] width 5 height 5
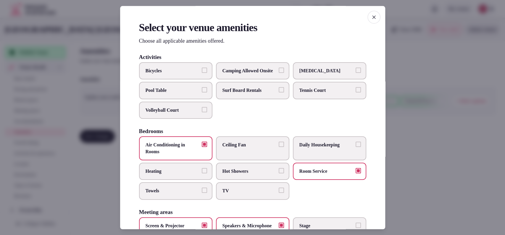
click at [313, 160] on label "Daily Housekeeping" at bounding box center [329, 148] width 73 height 24
click at [356, 147] on button "Daily Housekeeping" at bounding box center [358, 144] width 5 height 5
click at [252, 191] on label "TV" at bounding box center [252, 190] width 73 height 17
click at [279, 191] on button "TV" at bounding box center [281, 190] width 5 height 5
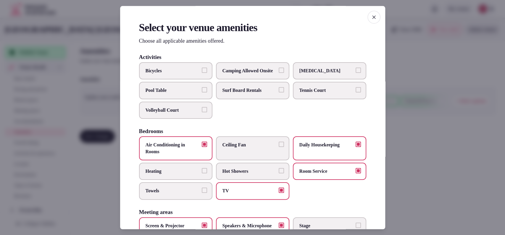
click at [171, 193] on label "Towels" at bounding box center [175, 190] width 73 height 17
click at [202, 193] on button "Towels" at bounding box center [204, 190] width 5 height 5
click at [188, 172] on label "Heating" at bounding box center [175, 170] width 73 height 17
click at [202, 172] on button "Heating" at bounding box center [204, 170] width 5 height 5
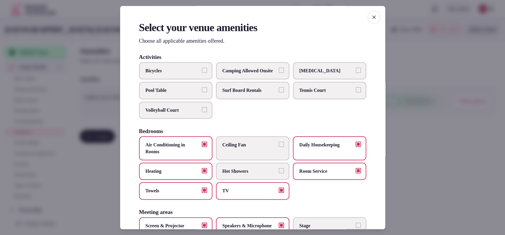
scroll to position [195, 0]
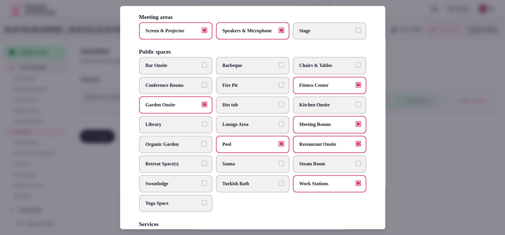
click at [322, 74] on label "Chairs & Tables" at bounding box center [329, 65] width 73 height 17
click at [356, 68] on button "Chairs & Tables" at bounding box center [358, 64] width 5 height 5
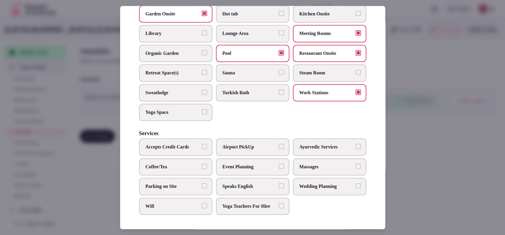
click at [199, 138] on label "Accepts Credit Cards" at bounding box center [175, 146] width 73 height 17
click at [202, 144] on button "Accepts Credit Cards" at bounding box center [204, 146] width 5 height 5
click at [196, 184] on label "Parking on Site" at bounding box center [175, 186] width 73 height 17
click at [202, 184] on button "Parking on Site" at bounding box center [204, 185] width 5 height 5
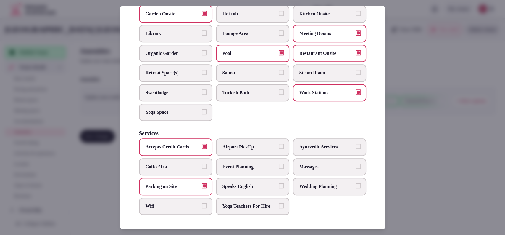
click at [194, 203] on span "Wifi" at bounding box center [173, 206] width 54 height 7
click at [202, 203] on button "Wifi" at bounding box center [204, 205] width 5 height 5
click at [235, 183] on span "Speaks English" at bounding box center [249, 186] width 54 height 7
click at [279, 183] on button "Speaks English" at bounding box center [281, 185] width 5 height 5
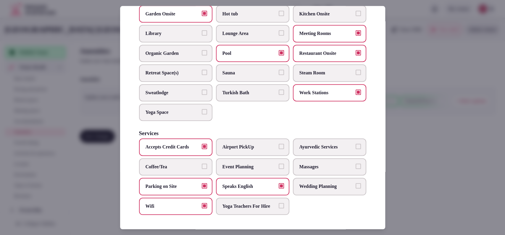
click at [165, 163] on span "Coffee/Tea" at bounding box center [173, 166] width 54 height 7
click at [202, 163] on button "Coffee/Tea" at bounding box center [204, 165] width 5 height 5
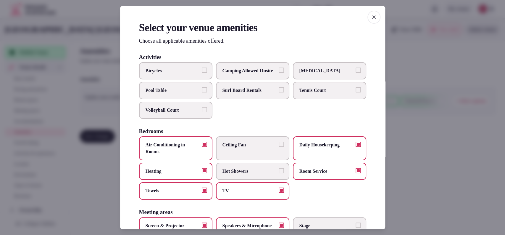
scroll to position [195, 0]
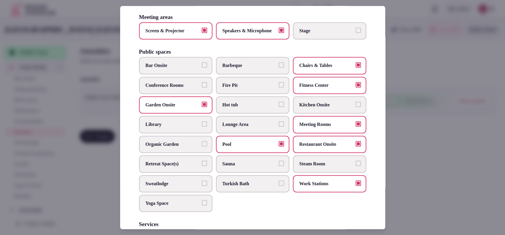
click at [432, 148] on div at bounding box center [252, 117] width 505 height 235
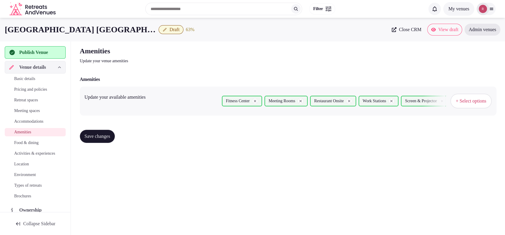
click at [98, 139] on button "Save changes" at bounding box center [97, 136] width 35 height 13
click at [22, 142] on span "Food & dining" at bounding box center [26, 143] width 24 height 6
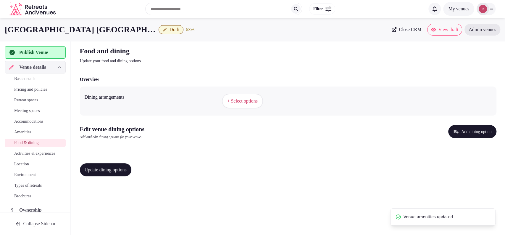
click at [258, 103] on span "+ Select options" at bounding box center [242, 101] width 30 height 7
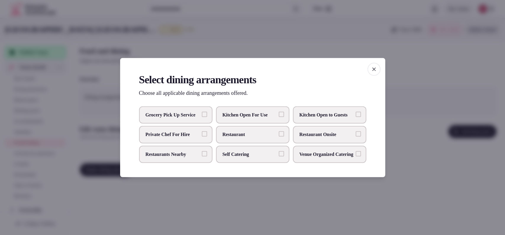
click at [321, 139] on label "Restaurant Onsite" at bounding box center [329, 134] width 73 height 17
click at [356, 136] on button "Restaurant Onsite" at bounding box center [358, 133] width 5 height 5
click at [313, 190] on div at bounding box center [252, 117] width 505 height 235
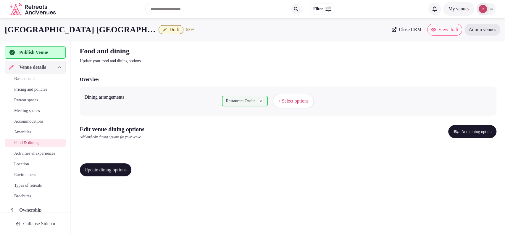
click at [111, 170] on span "Update dining options" at bounding box center [106, 170] width 42 height 6
click at [462, 134] on button "Add dining option" at bounding box center [472, 131] width 48 height 13
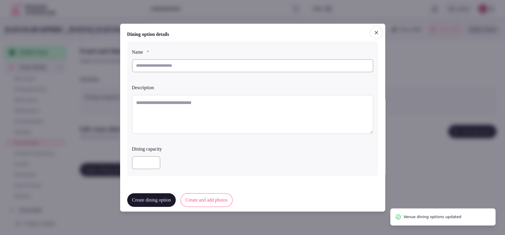
drag, startPoint x: 206, startPoint y: 69, endPoint x: 206, endPoint y: 76, distance: 7.1
click at [206, 69] on input "text" at bounding box center [252, 65] width 241 height 13
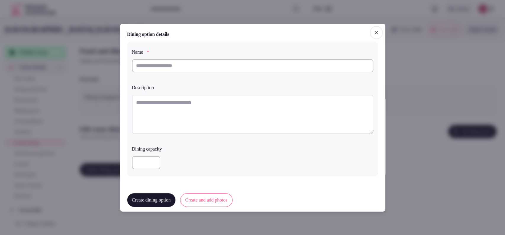
click at [208, 63] on input "text" at bounding box center [252, 65] width 241 height 13
paste input "**********"
click at [194, 103] on textarea at bounding box center [252, 113] width 241 height 39
drag, startPoint x: 206, startPoint y: 66, endPoint x: 128, endPoint y: 64, distance: 78.4
click at [132, 64] on div "**********" at bounding box center [252, 65] width 241 height 13
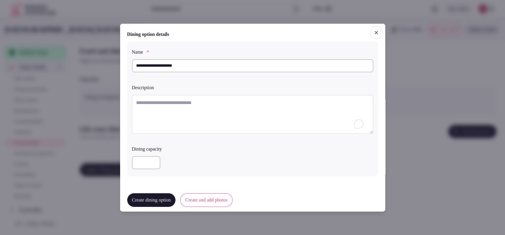
type input "**********"
click at [181, 113] on textarea "To enrich screen reader interactions, please activate Accessibility in Grammarl…" at bounding box center [252, 113] width 241 height 39
paste textarea "**********"
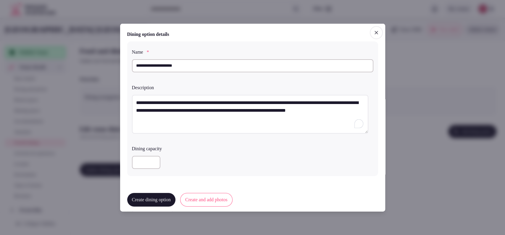
scroll to position [141, 0]
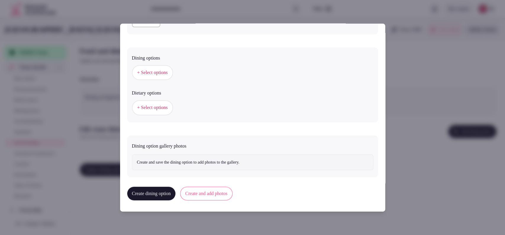
type textarea "**********"
click at [159, 75] on button "+ Select options" at bounding box center [152, 72] width 41 height 15
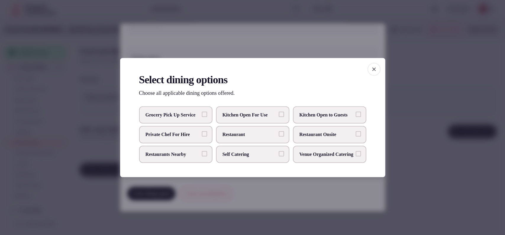
click at [315, 136] on span "Restaurant Onsite" at bounding box center [326, 134] width 54 height 7
click at [356, 136] on button "Restaurant Onsite" at bounding box center [358, 133] width 5 height 5
click at [429, 80] on div at bounding box center [252, 117] width 505 height 235
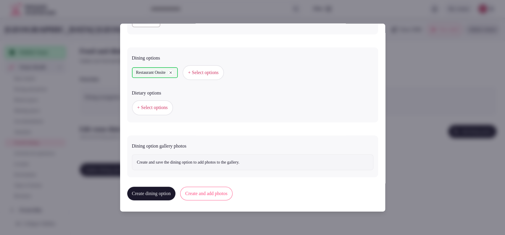
click at [156, 107] on span "+ Select options" at bounding box center [152, 107] width 30 height 7
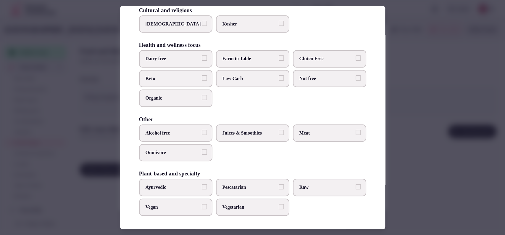
scroll to position [0, 0]
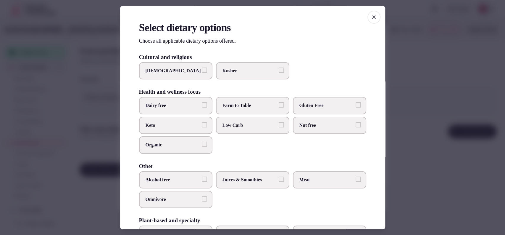
click at [409, 92] on div at bounding box center [252, 117] width 505 height 235
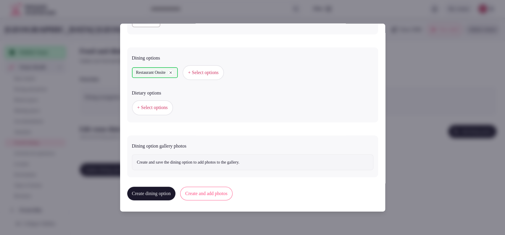
click at [215, 190] on button "Create and add photos" at bounding box center [206, 193] width 52 height 14
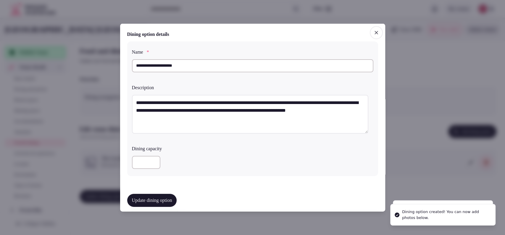
scroll to position [164, 0]
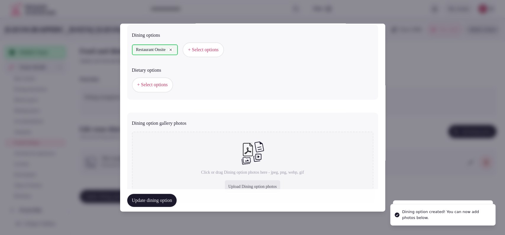
click at [227, 182] on div "Upload Dining option photos" at bounding box center [253, 186] width 56 height 13
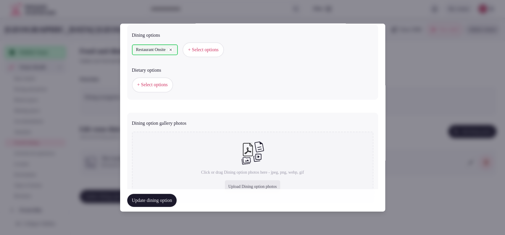
click at [230, 182] on div "Upload Dining option photos" at bounding box center [253, 186] width 56 height 13
type input "**********"
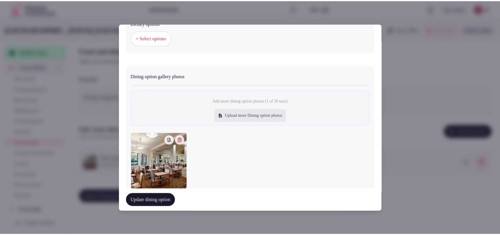
scroll to position [228, 0]
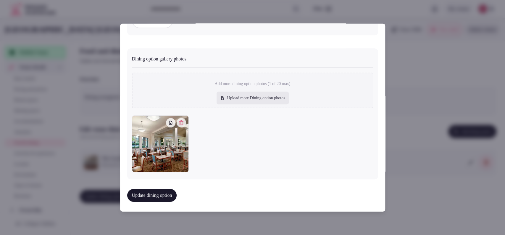
click at [156, 193] on button "Update dining option" at bounding box center [152, 194] width 50 height 13
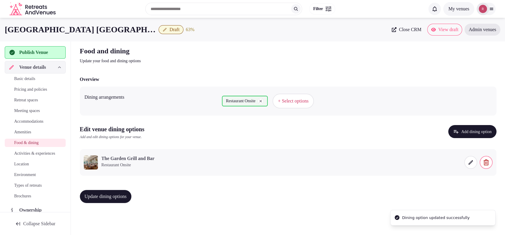
click at [116, 190] on button "Update dining options" at bounding box center [105, 196] width 51 height 13
click at [30, 157] on link "Activities & experiences" at bounding box center [35, 153] width 61 height 8
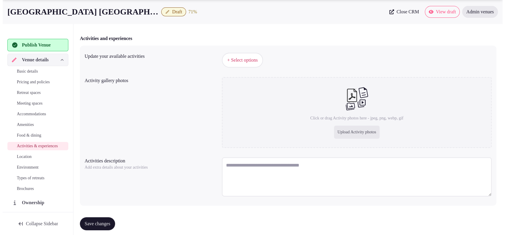
scroll to position [48, 0]
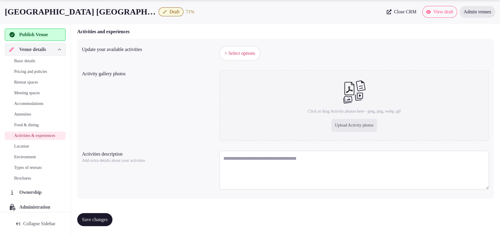
click at [256, 167] on textarea at bounding box center [354, 169] width 270 height 39
paste textarea "**********"
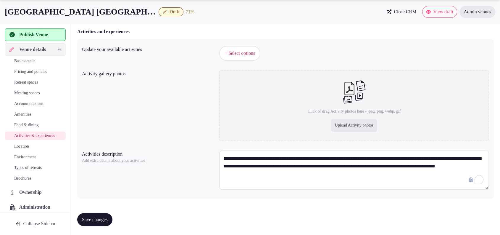
paste textarea "**********"
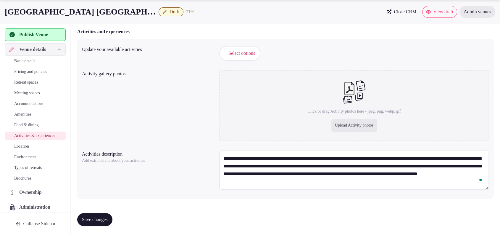
type textarea "**********"
click at [108, 217] on span "Save changes" at bounding box center [95, 219] width 26 height 6
click at [239, 51] on span "+ Select options" at bounding box center [240, 53] width 30 height 7
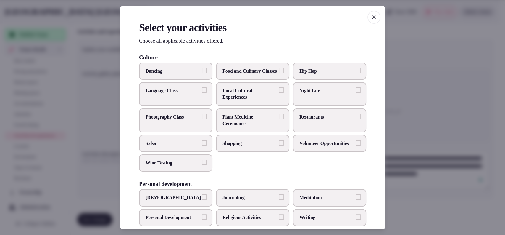
click at [260, 151] on label "Shopping" at bounding box center [252, 142] width 73 height 17
click at [279, 145] on button "Shopping" at bounding box center [281, 142] width 5 height 5
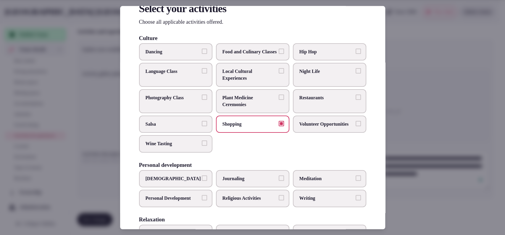
scroll to position [22, 0]
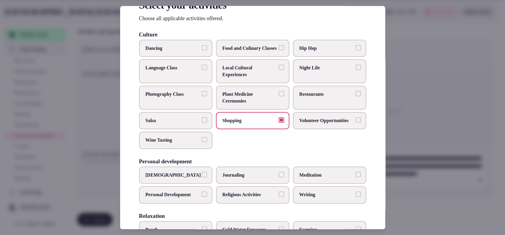
click at [331, 105] on label "Restaurants" at bounding box center [329, 98] width 73 height 24
click at [356, 96] on button "Restaurants" at bounding box center [358, 93] width 5 height 5
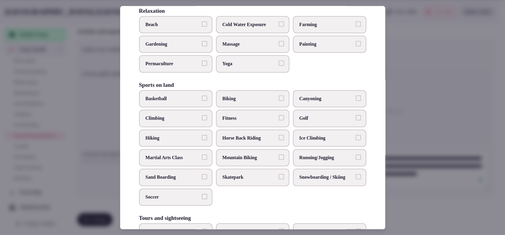
scroll to position [228, 0]
click at [301, 120] on span "Golf" at bounding box center [326, 117] width 54 height 7
click at [356, 119] on button "Golf" at bounding box center [358, 116] width 5 height 5
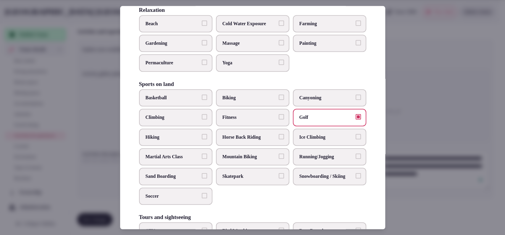
click at [193, 140] on span "Hiking" at bounding box center [173, 137] width 54 height 7
click at [202, 139] on button "Hiking" at bounding box center [204, 136] width 5 height 5
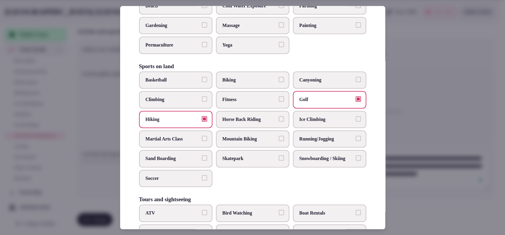
scroll to position [251, 0]
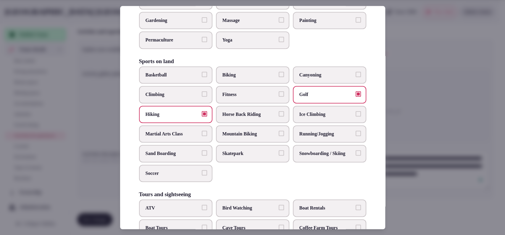
click at [277, 103] on label "Fitness" at bounding box center [252, 94] width 73 height 17
click at [279, 96] on button "Fitness" at bounding box center [281, 93] width 5 height 5
click at [189, 103] on label "Climbing" at bounding box center [175, 94] width 73 height 17
click at [202, 96] on button "Climbing" at bounding box center [204, 93] width 5 height 5
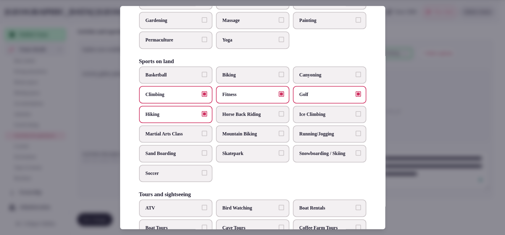
click at [189, 103] on label "Climbing" at bounding box center [175, 94] width 73 height 17
click at [202, 96] on button "Climbing" at bounding box center [204, 93] width 5 height 5
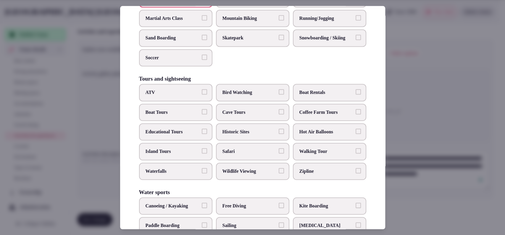
scroll to position [375, 0]
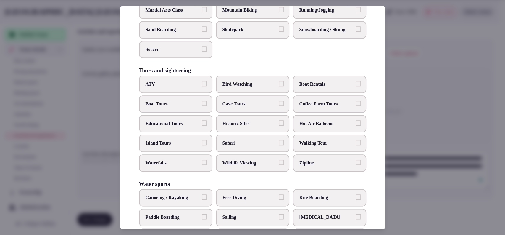
click at [312, 152] on label "Walking Tour" at bounding box center [329, 143] width 73 height 17
click at [356, 145] on button "Walking Tour" at bounding box center [358, 142] width 5 height 5
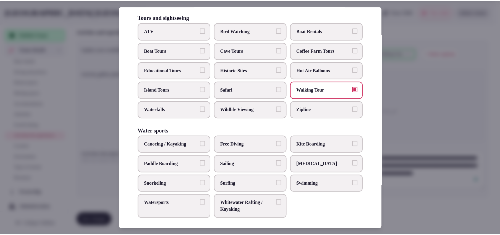
scroll to position [442, 0]
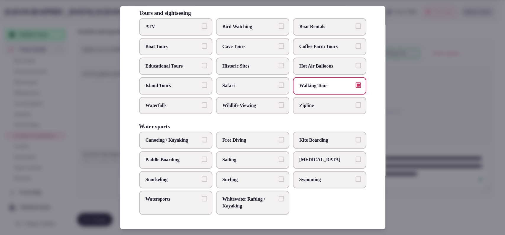
click at [415, 105] on div at bounding box center [252, 117] width 505 height 235
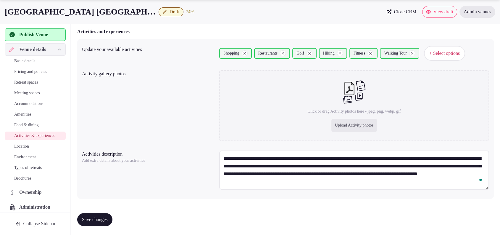
click at [108, 220] on span "Save changes" at bounding box center [95, 219] width 26 height 6
click at [359, 126] on div "Upload Activity photos" at bounding box center [354, 125] width 46 height 13
type input "**********"
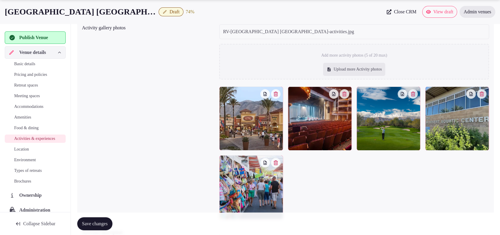
scroll to position [127, 0]
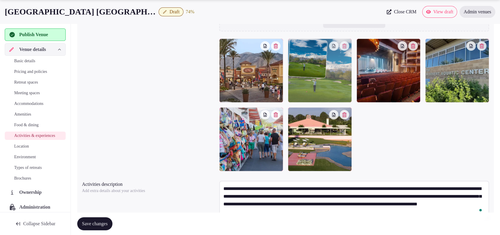
drag, startPoint x: 381, startPoint y: 83, endPoint x: 317, endPoint y: 88, distance: 63.8
click at [317, 88] on body "Search Popular Destinations Toscana, Italy Riviera Maya, Mexico Indonesia, Bali…" at bounding box center [250, 69] width 500 height 393
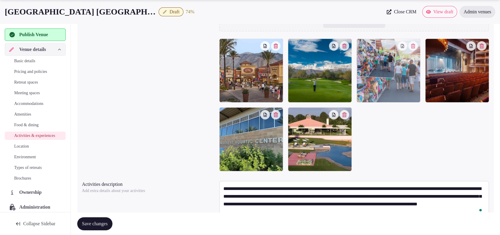
drag, startPoint x: 259, startPoint y: 151, endPoint x: 388, endPoint y: 98, distance: 139.8
click at [388, 98] on body "Search Popular Destinations Toscana, Italy Riviera Maya, Mexico Indonesia, Bali…" at bounding box center [250, 69] width 500 height 393
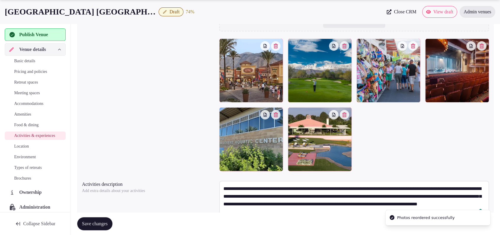
click at [108, 226] on button "Save changes" at bounding box center [94, 223] width 35 height 13
click at [16, 149] on span "Location" at bounding box center [21, 146] width 15 height 6
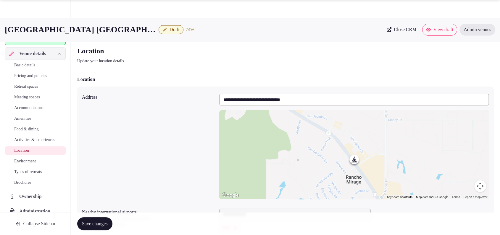
scroll to position [118, 0]
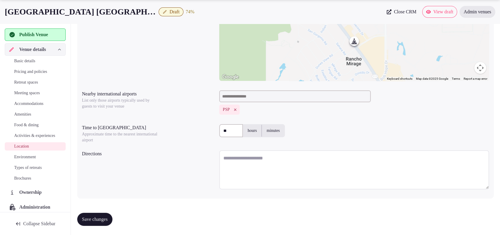
click at [246, 168] on textarea at bounding box center [354, 169] width 270 height 39
paste textarea "**********"
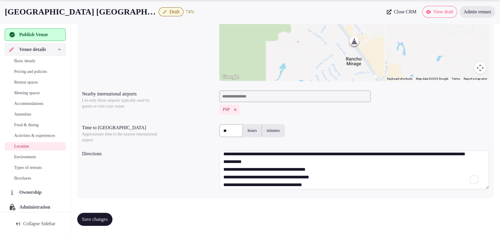
scroll to position [1, 0]
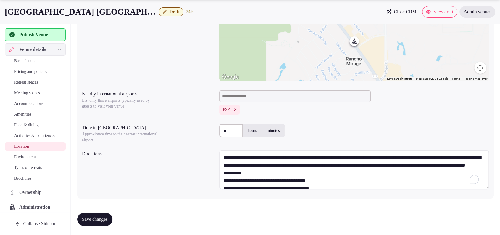
click at [362, 172] on textarea "**********" at bounding box center [354, 169] width 270 height 39
type textarea "**********"
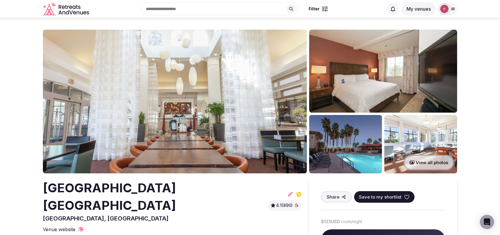
scroll to position [24, 0]
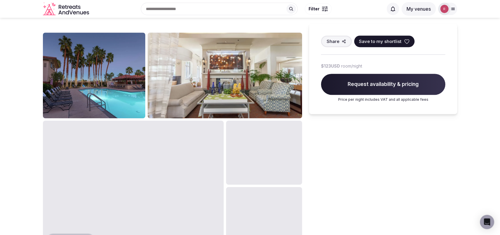
scroll to position [245, 0]
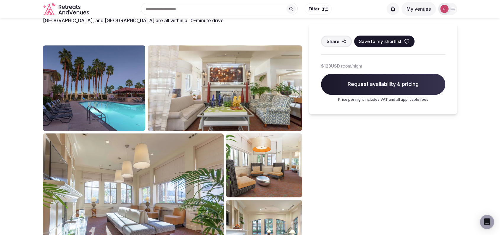
drag, startPoint x: 501, startPoint y: 38, endPoint x: 504, endPoint y: 85, distance: 46.8
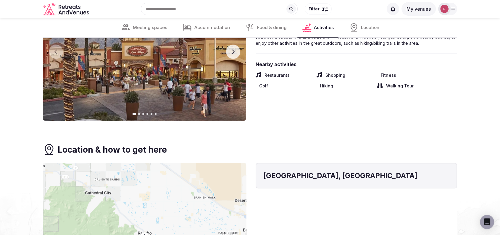
scroll to position [1142, 0]
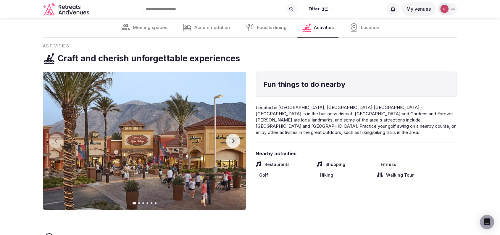
click at [233, 134] on button "Next slide" at bounding box center [233, 141] width 14 height 14
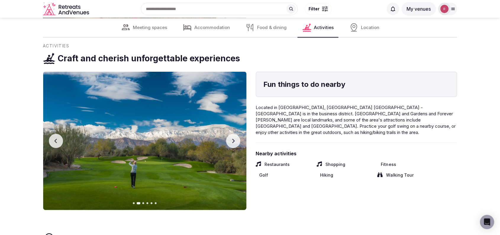
click at [233, 134] on button "Next slide" at bounding box center [233, 141] width 14 height 14
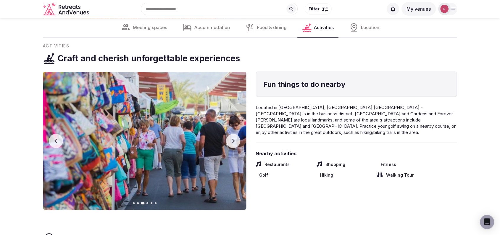
click at [233, 134] on button "Next slide" at bounding box center [233, 141] width 14 height 14
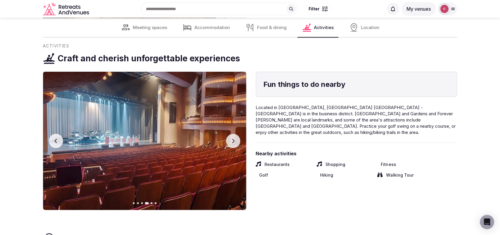
click at [233, 134] on button "Next slide" at bounding box center [233, 141] width 14 height 14
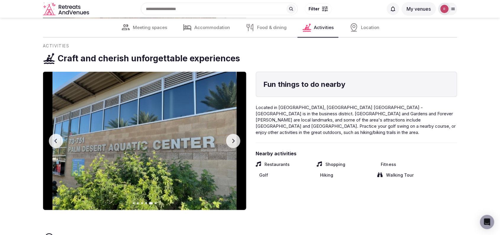
click at [233, 134] on button "Next slide" at bounding box center [233, 141] width 14 height 14
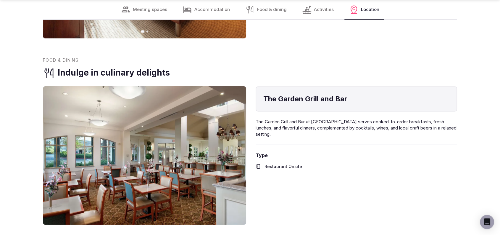
scroll to position [937, 0]
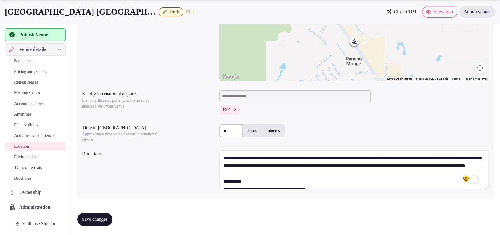
scroll to position [9, 0]
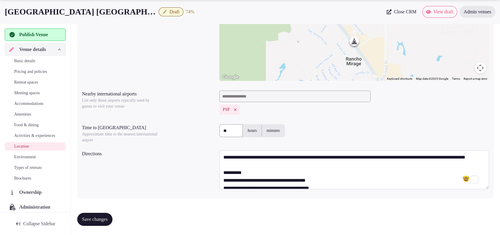
click at [261, 175] on textarea "**********" at bounding box center [354, 169] width 270 height 39
click at [260, 178] on textarea "**********" at bounding box center [354, 169] width 270 height 39
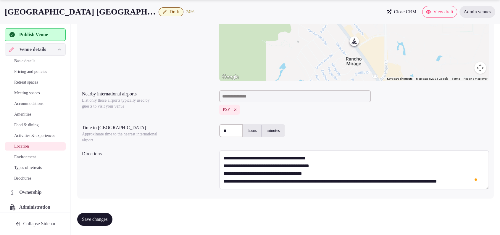
scroll to position [54, 0]
type textarea "**********"
click at [112, 219] on button "Save changes" at bounding box center [94, 218] width 35 height 13
click at [33, 160] on span "Environment" at bounding box center [25, 157] width 22 height 6
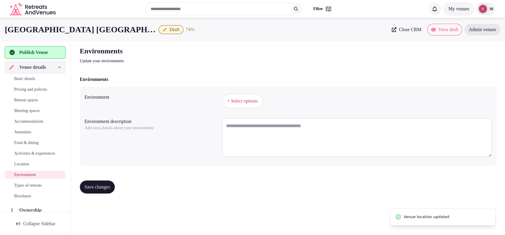
click at [248, 99] on span "+ Select options" at bounding box center [242, 101] width 30 height 7
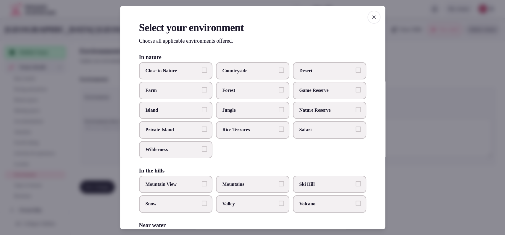
scroll to position [125, 0]
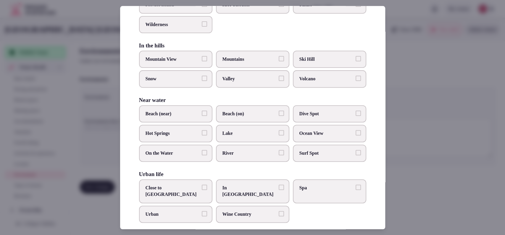
click at [194, 186] on span "Close to City Center" at bounding box center [173, 190] width 54 height 13
click at [202, 186] on button "Close to City Center" at bounding box center [204, 186] width 5 height 5
click at [409, 190] on div at bounding box center [252, 117] width 505 height 235
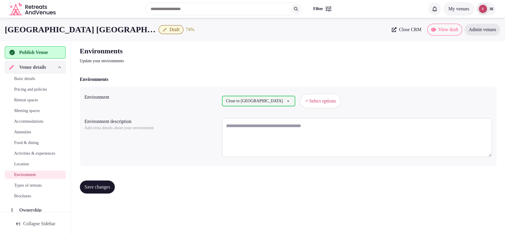
click at [94, 183] on button "Save changes" at bounding box center [97, 186] width 35 height 13
click at [20, 188] on span "Types of retreats" at bounding box center [28, 185] width 28 height 6
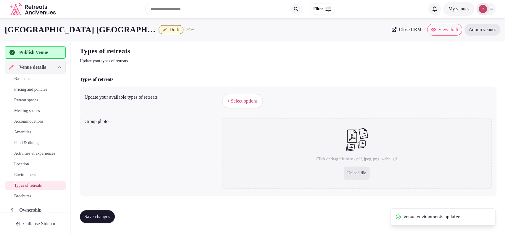
click at [241, 94] on button "+ Select options" at bounding box center [242, 100] width 41 height 15
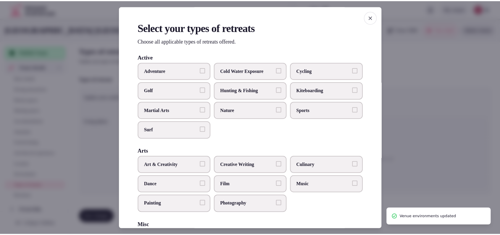
scroll to position [225, 0]
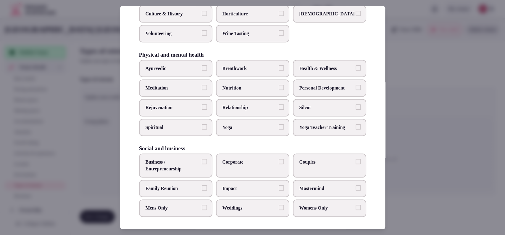
click at [306, 162] on span "Couples" at bounding box center [326, 162] width 54 height 7
click at [356, 162] on button "Couples" at bounding box center [358, 161] width 5 height 5
click at [264, 170] on label "Corporate" at bounding box center [252, 165] width 73 height 24
click at [279, 164] on button "Corporate" at bounding box center [281, 161] width 5 height 5
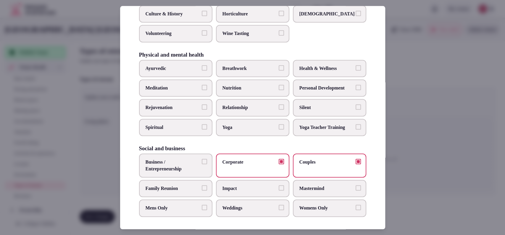
click at [164, 185] on span "Family Reunion" at bounding box center [173, 188] width 54 height 7
click at [202, 185] on button "Family Reunion" at bounding box center [204, 187] width 5 height 5
click at [170, 163] on span "Business / Entrepreneurship" at bounding box center [173, 165] width 54 height 13
click at [202, 163] on button "Business / Entrepreneurship" at bounding box center [204, 161] width 5 height 5
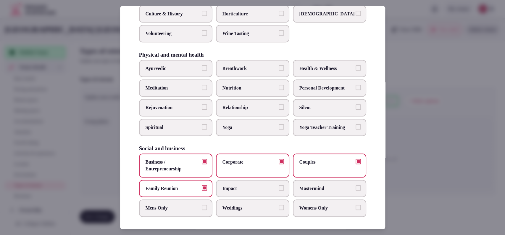
click at [417, 134] on div at bounding box center [252, 117] width 505 height 235
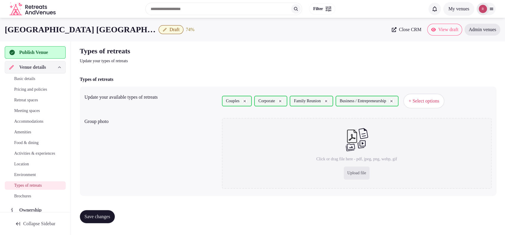
click at [107, 215] on span "Save changes" at bounding box center [98, 216] width 26 height 6
click at [37, 88] on span "Pricing and policies" at bounding box center [30, 89] width 33 height 6
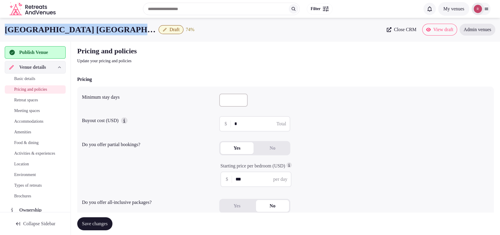
drag, startPoint x: 129, startPoint y: 27, endPoint x: 2, endPoint y: 35, distance: 126.8
click at [2, 35] on div "Hilton Garden Inn Palm Springs Draft 74 % Close CRM View draft Admin venues" at bounding box center [250, 30] width 500 height 12
copy h1 "[GEOGRAPHIC_DATA] [GEOGRAPHIC_DATA]"
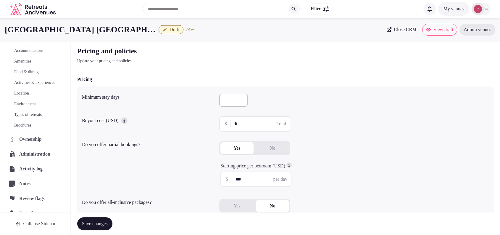
click at [307, 46] on div "Pricing and policies Update your pricing and policies" at bounding box center [285, 55] width 417 height 18
click at [170, 29] on span "Draft" at bounding box center [175, 30] width 10 height 6
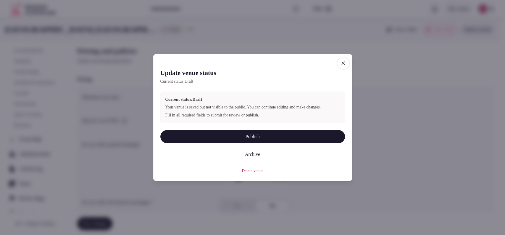
click at [339, 60] on span "button" at bounding box center [343, 63] width 13 height 13
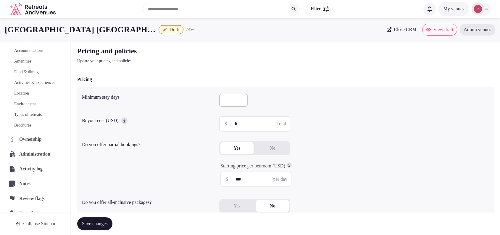
click at [162, 28] on icon "button" at bounding box center [164, 29] width 5 height 5
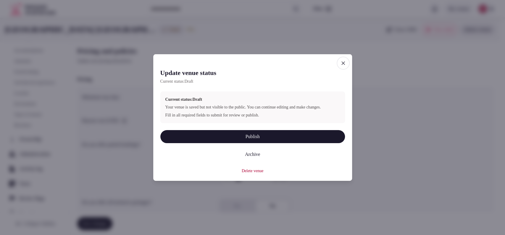
click at [208, 133] on button "Publish" at bounding box center [252, 136] width 185 height 13
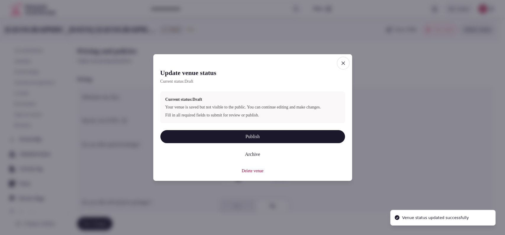
scroll to position [74, 0]
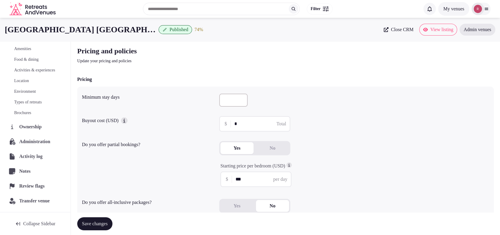
click at [45, 46] on link "Amenities" at bounding box center [35, 49] width 61 height 8
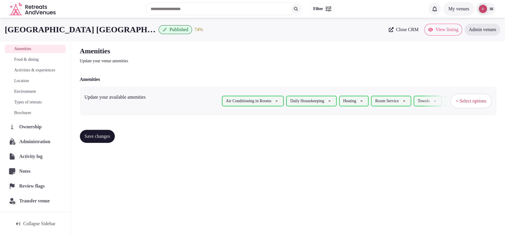
click at [150, 47] on h2 "Amenities" at bounding box center [179, 50] width 199 height 9
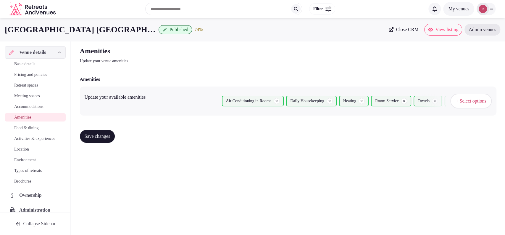
click at [24, 66] on span "Basic details" at bounding box center [24, 64] width 21 height 6
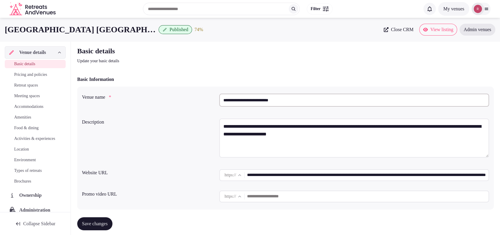
click at [481, 6] on img at bounding box center [478, 9] width 8 height 8
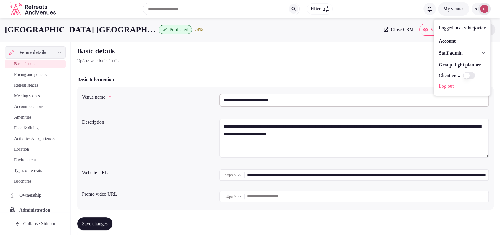
click at [452, 41] on link "Account" at bounding box center [462, 40] width 47 height 9
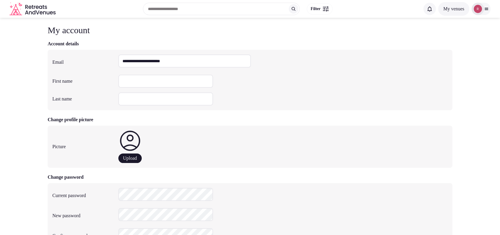
click at [480, 14] on div at bounding box center [478, 9] width 12 height 12
click at [454, 51] on span "Staff admin" at bounding box center [451, 52] width 24 height 7
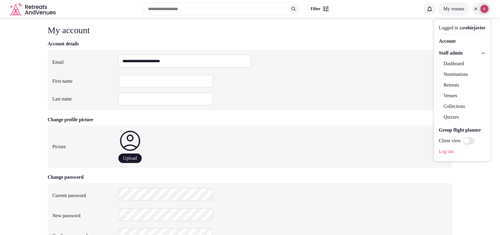
click at [443, 93] on link "Venues" at bounding box center [462, 95] width 47 height 9
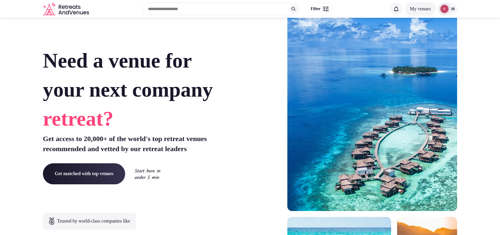
click at [448, 10] on img at bounding box center [444, 9] width 8 height 8
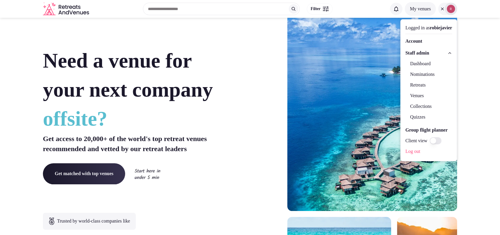
click at [419, 95] on link "Venues" at bounding box center [428, 95] width 47 height 9
click at [407, 96] on link "Venues" at bounding box center [428, 95] width 47 height 9
click at [474, 33] on section "Need a venue for your next company offsite? Get access to 20,000+ of the world'…" at bounding box center [250, 177] width 500 height 357
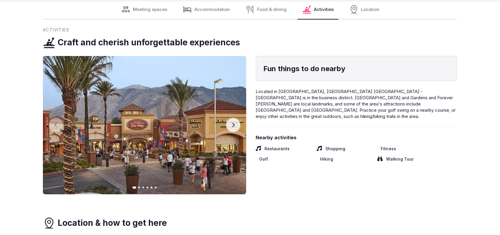
scroll to position [1437, 0]
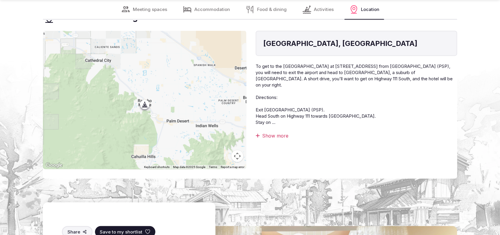
click at [269, 132] on div "Show more" at bounding box center [356, 135] width 201 height 7
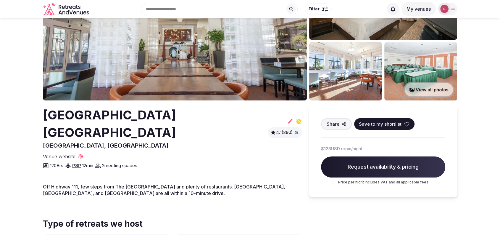
scroll to position [0, 0]
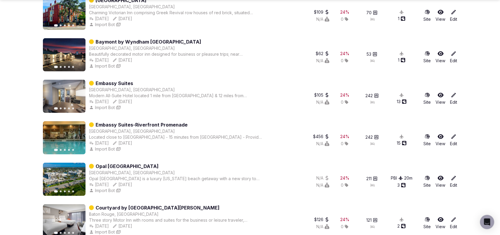
scroll to position [1798, 0]
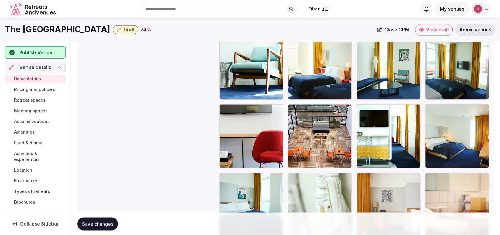
scroll to position [838, 0]
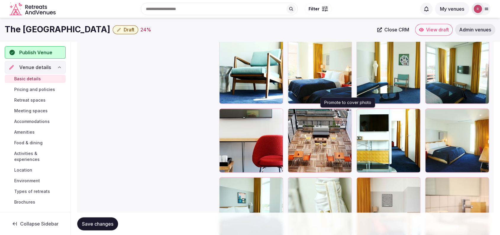
click at [345, 112] on icon "button" at bounding box center [345, 114] width 5 height 5
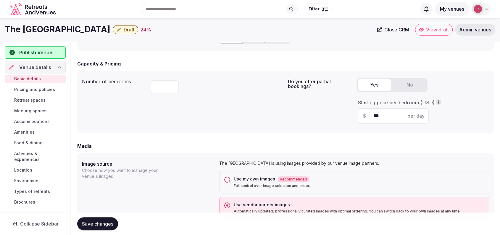
scroll to position [324, 0]
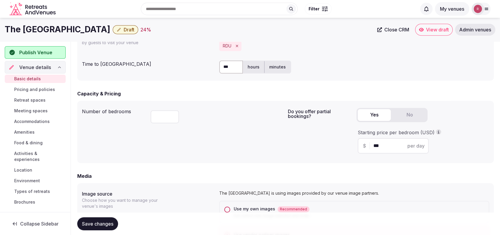
drag, startPoint x: 112, startPoint y: 30, endPoint x: 0, endPoint y: 28, distance: 111.6
click at [0, 28] on div "The Durham Hotel Durham Draft 24 % Close CRM View draft Admin venues" at bounding box center [250, 30] width 500 height 12
copy h1 "The Durham Hotel Durham"
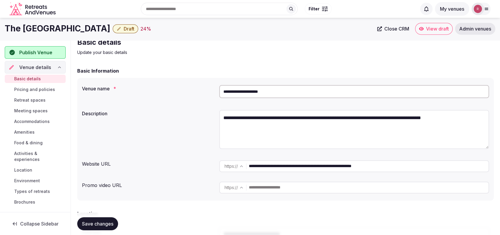
scroll to position [0, 0]
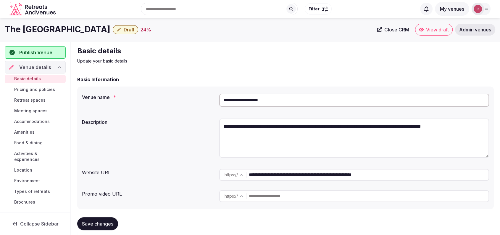
click at [194, 55] on h2 "Basic details" at bounding box center [176, 50] width 199 height 9
click at [478, 56] on div "Basic details Update your basic details" at bounding box center [285, 55] width 417 height 18
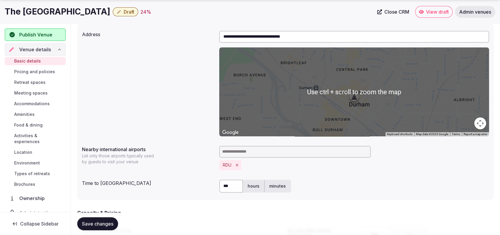
scroll to position [410, 0]
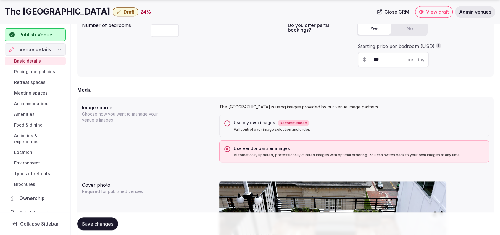
click at [234, 119] on div "Use my own images Recommended Full control over image selection and order." at bounding box center [354, 125] width 270 height 22
click at [230, 121] on div "Use my own images Recommended Full control over image selection and order." at bounding box center [354, 125] width 270 height 22
click at [227, 123] on button "Use my own images Recommended Full control over image selection and order." at bounding box center [227, 123] width 6 height 6
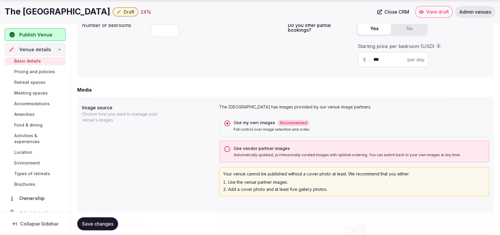
scroll to position [585, 0]
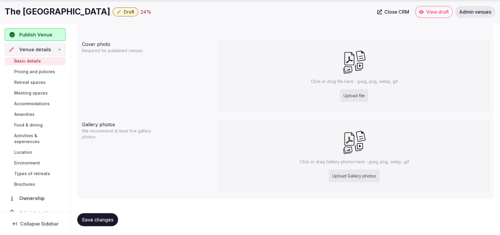
click at [79, 217] on button "Save changes" at bounding box center [97, 219] width 41 height 13
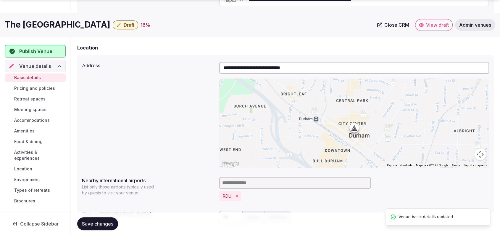
scroll to position [380, 0]
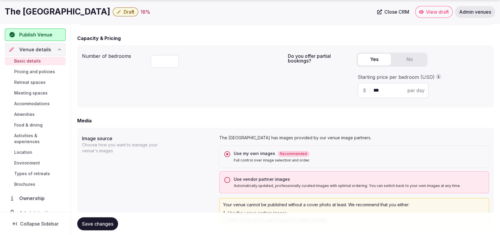
click at [228, 181] on button "Use vendor partner images Automatically updated, professionally curated images …" at bounding box center [227, 180] width 6 height 6
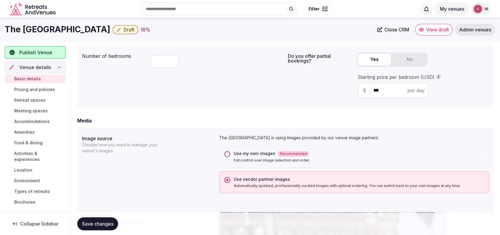
click at [227, 154] on button "Use my own images Recommended Full control over image selection and order." at bounding box center [227, 154] width 6 height 6
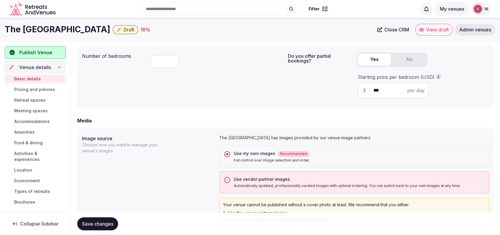
click at [106, 217] on button "Save changes" at bounding box center [97, 223] width 41 height 13
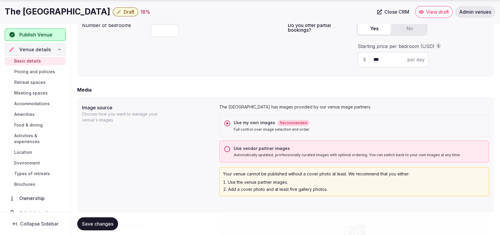
scroll to position [585, 0]
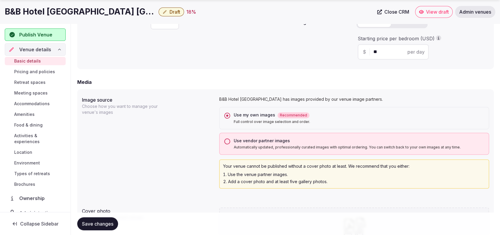
scroll to position [577, 0]
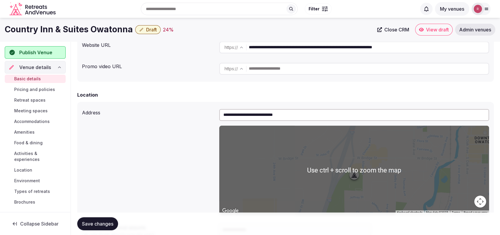
scroll to position [332, 0]
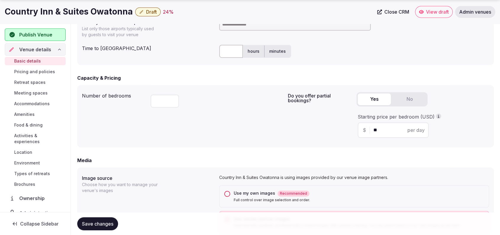
click at [228, 191] on button "Use my own images Recommended Full control over image selection and order." at bounding box center [227, 194] width 6 height 6
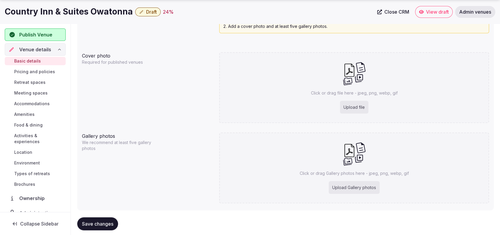
scroll to position [577, 0]
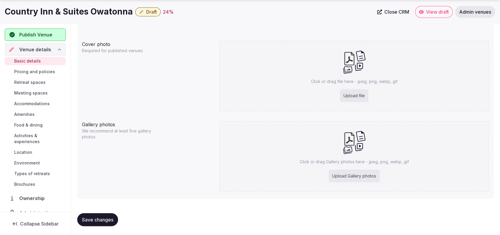
click at [106, 216] on span "Save changes" at bounding box center [97, 219] width 31 height 6
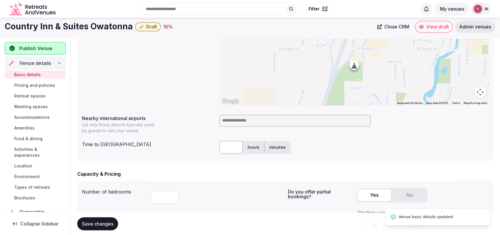
scroll to position [166, 0]
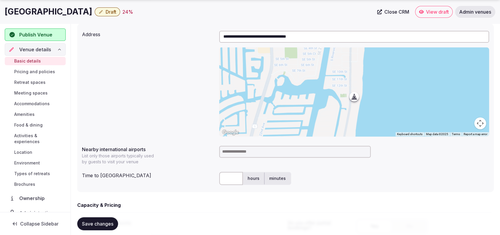
scroll to position [410, 0]
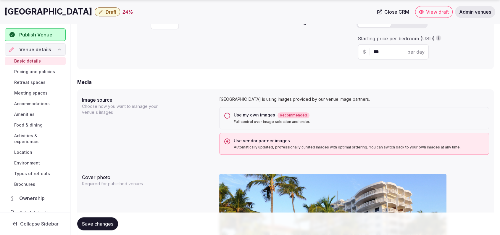
click at [225, 118] on div "Use my own images Recommended Full control over image selection and order." at bounding box center [354, 118] width 270 height 22
click at [227, 114] on button "Use my own images Recommended Full control over image selection and order." at bounding box center [227, 115] width 6 height 6
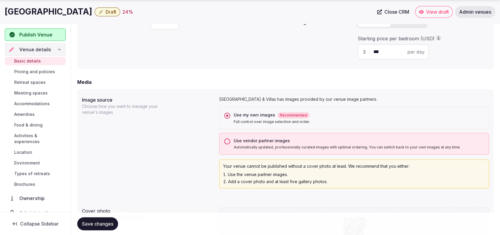
click at [104, 223] on span "Save changes" at bounding box center [97, 223] width 31 height 6
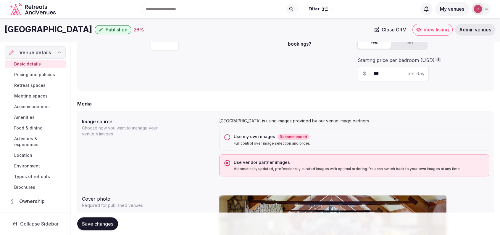
scroll to position [342, 0]
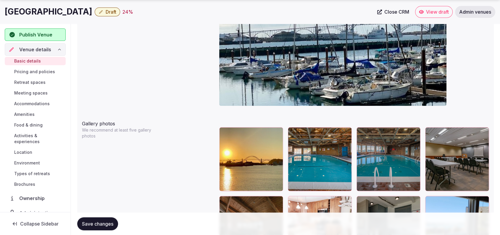
scroll to position [451, 0]
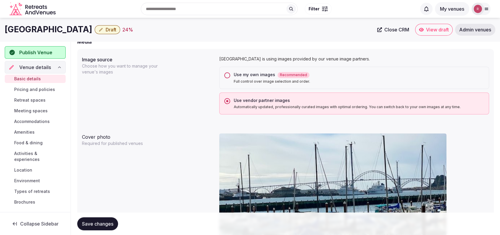
click at [237, 75] on div "Use my own images Recommended" at bounding box center [359, 75] width 250 height 6
click at [230, 75] on button "Use my own images Recommended Full control over image selection and order." at bounding box center [227, 75] width 6 height 6
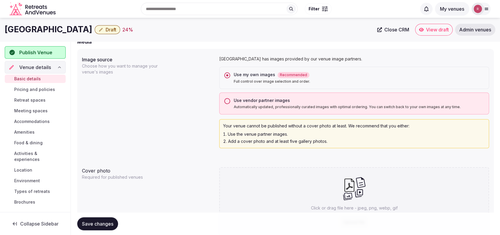
click at [96, 220] on button "Save changes" at bounding box center [97, 223] width 41 height 13
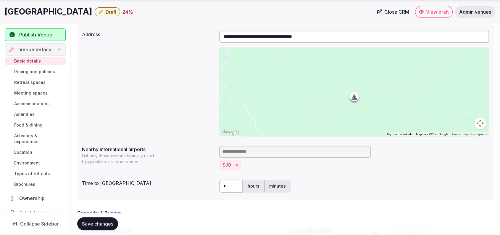
scroll to position [410, 0]
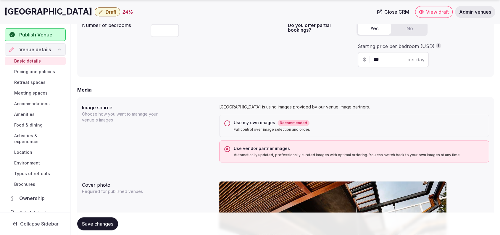
click at [232, 120] on div "Use my own images Recommended Full control over image selection and order." at bounding box center [354, 125] width 270 height 22
click at [229, 123] on button "Use my own images Recommended Full control over image selection and order." at bounding box center [227, 123] width 6 height 6
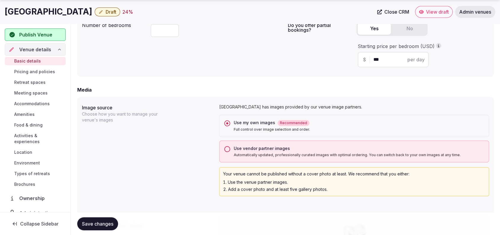
click at [112, 221] on span "Save changes" at bounding box center [97, 223] width 31 height 6
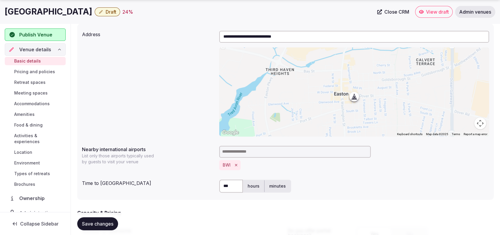
scroll to position [410, 0]
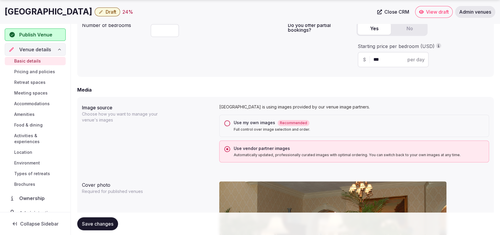
click at [234, 122] on div "Use my own images Recommended" at bounding box center [359, 123] width 250 height 6
click at [230, 122] on button "Use my own images Recommended Full control over image selection and order." at bounding box center [227, 123] width 6 height 6
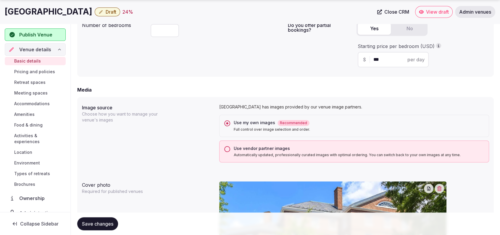
click at [106, 224] on span "Save changes" at bounding box center [97, 223] width 31 height 6
click at [111, 224] on span "Save changes" at bounding box center [97, 223] width 31 height 6
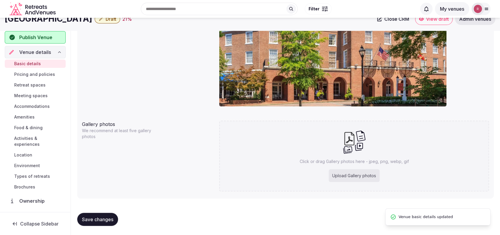
scroll to position [0, 0]
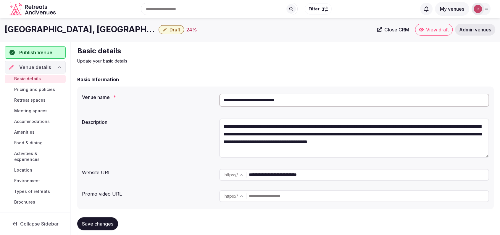
click at [460, 61] on div "Basic details Update your basic details" at bounding box center [285, 55] width 417 height 18
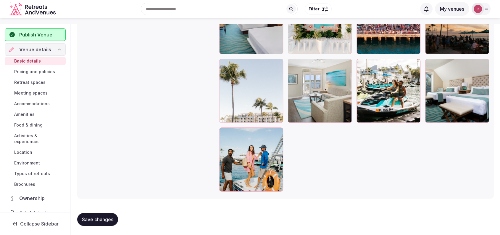
scroll to position [380, 0]
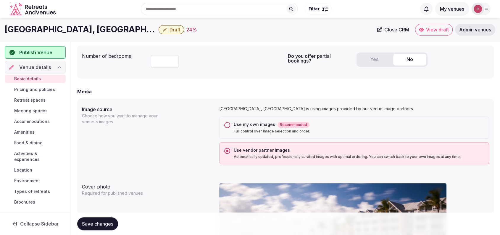
click at [230, 126] on div "Use my own images Recommended Full control over image selection and order." at bounding box center [354, 127] width 270 height 22
click at [228, 125] on button "Use my own images Recommended Full control over image selection and order." at bounding box center [227, 125] width 6 height 6
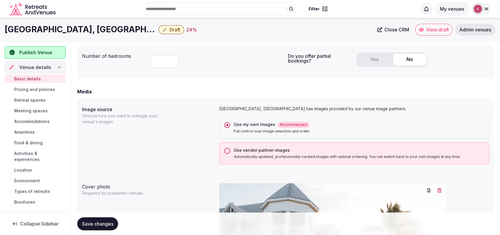
click at [202, 161] on div "Image source Choose how you want to manage your venue's images Opal Key Resort …" at bounding box center [285, 134] width 407 height 63
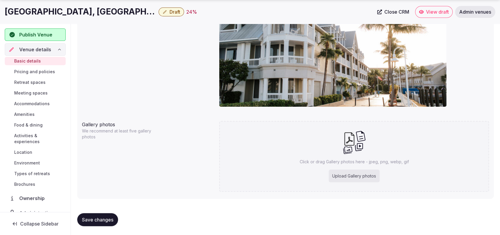
click at [114, 216] on button "Save changes" at bounding box center [97, 219] width 41 height 13
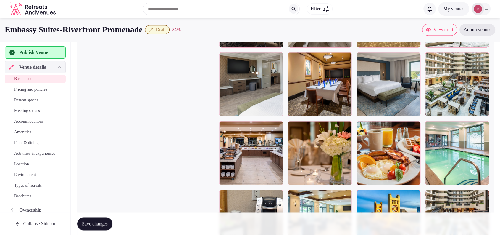
scroll to position [812, 0]
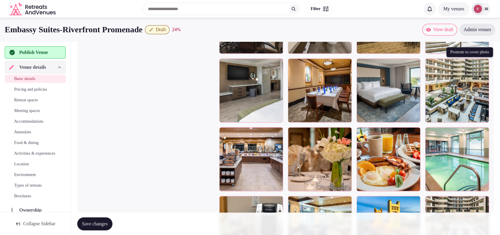
click at [483, 63] on icon "button" at bounding box center [483, 64] width 5 height 5
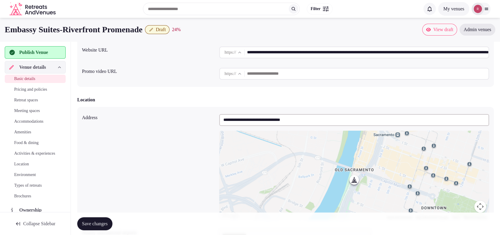
scroll to position [0, 0]
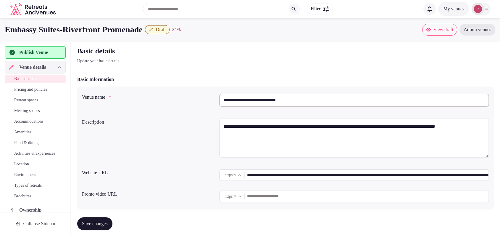
click at [271, 100] on input "**********" at bounding box center [354, 99] width 270 height 13
click at [264, 51] on h2 "Basic details" at bounding box center [176, 50] width 199 height 9
click at [235, 95] on input "**********" at bounding box center [354, 99] width 270 height 13
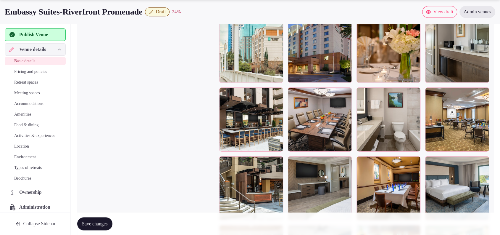
scroll to position [722, 0]
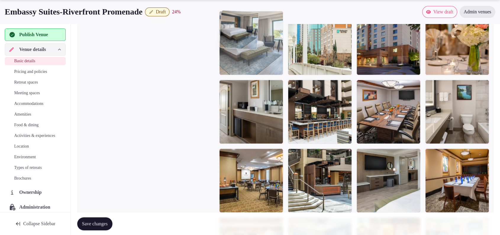
drag, startPoint x: 466, startPoint y: 164, endPoint x: 278, endPoint y: 51, distance: 219.5
click at [278, 51] on body "**********" at bounding box center [250, 110] width 500 height 1664
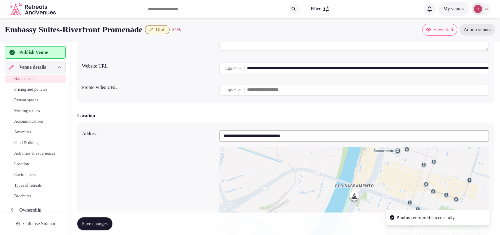
scroll to position [312, 0]
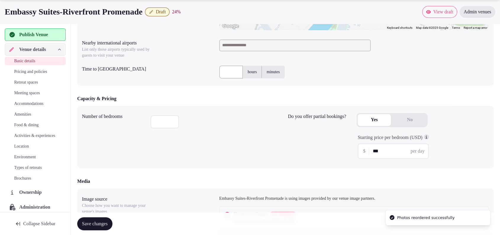
click at [256, 44] on input at bounding box center [294, 45] width 151 height 12
type input "*"
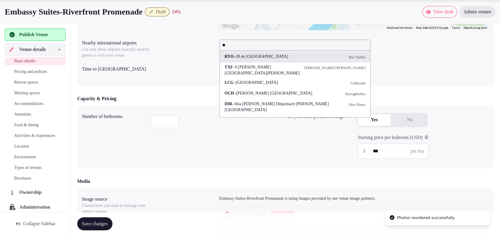
type input "***"
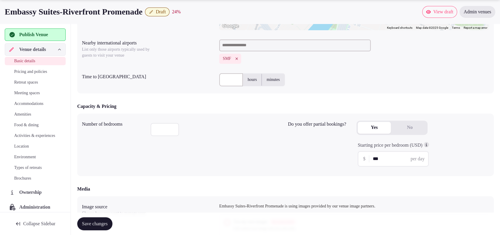
click at [229, 73] on input "text" at bounding box center [231, 79] width 24 height 13
type input "**"
click at [88, 226] on span "Save changes" at bounding box center [95, 223] width 26 height 6
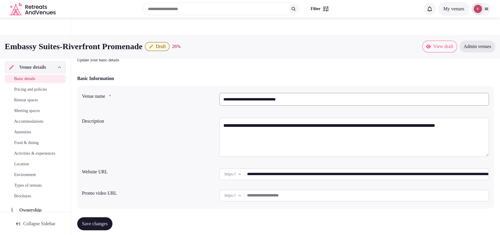
scroll to position [0, 0]
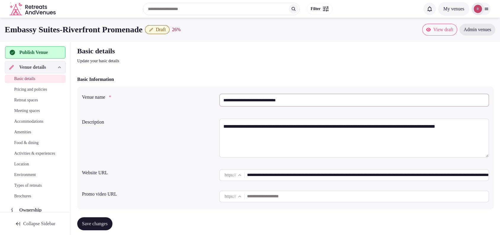
click at [46, 54] on span "Publish Venue" at bounding box center [34, 52] width 28 height 7
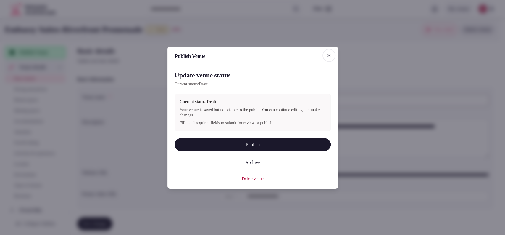
click at [206, 140] on button "Publish" at bounding box center [253, 144] width 156 height 13
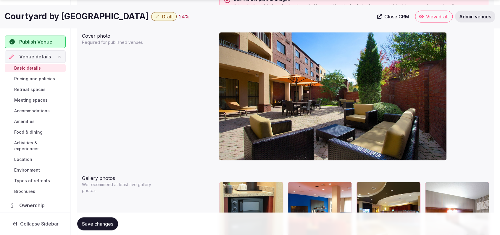
scroll to position [648, 0]
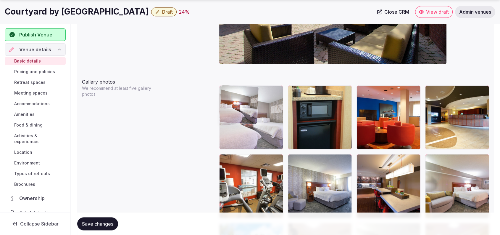
drag, startPoint x: 460, startPoint y: 129, endPoint x: 278, endPoint y: 122, distance: 181.8
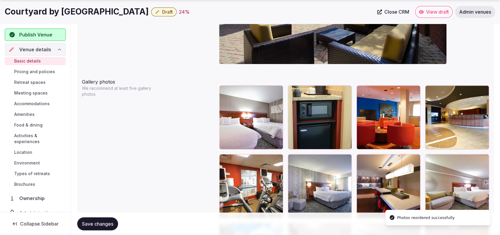
click at [391, 10] on span "Close CRM" at bounding box center [396, 12] width 25 height 6
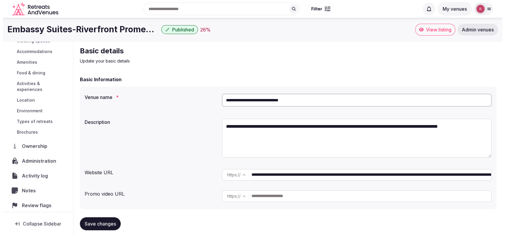
scroll to position [73, 0]
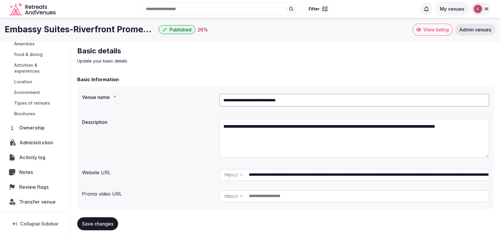
click at [40, 143] on span "Administration" at bounding box center [38, 142] width 36 height 7
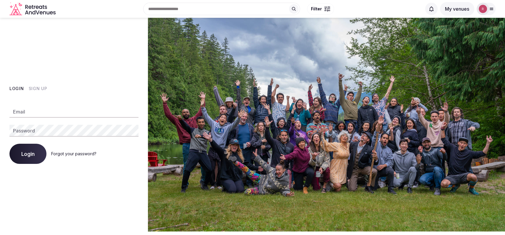
type input "**********"
click at [26, 153] on span "Login" at bounding box center [27, 154] width 13 height 6
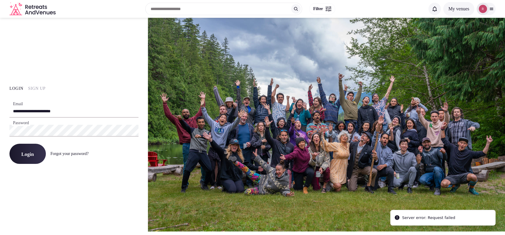
click at [25, 154] on span "Login" at bounding box center [27, 154] width 13 height 6
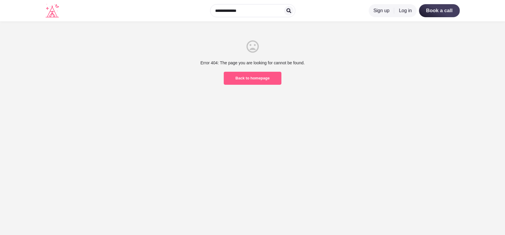
click at [255, 80] on link "Back to homepage" at bounding box center [253, 78] width 58 height 13
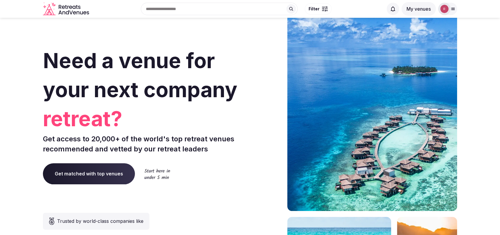
click at [442, 7] on img at bounding box center [444, 9] width 8 height 8
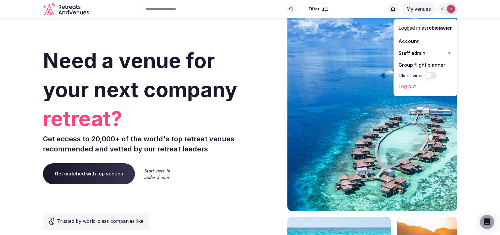
click at [423, 50] on span "Staff admin" at bounding box center [412, 52] width 27 height 7
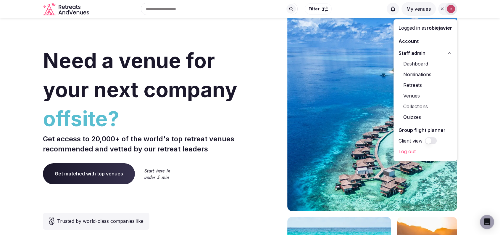
click at [412, 96] on link "Venues" at bounding box center [426, 95] width 54 height 9
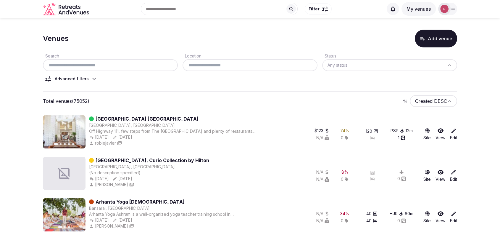
click at [111, 62] on input "text" at bounding box center [110, 65] width 130 height 7
paste input "**********"
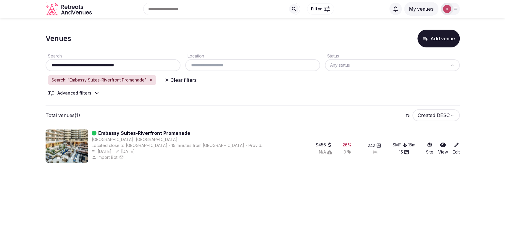
type input "**********"
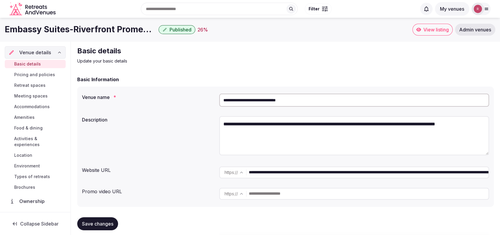
click at [304, 101] on input "**********" at bounding box center [354, 99] width 270 height 13
